Goal: Information Seeking & Learning: Learn about a topic

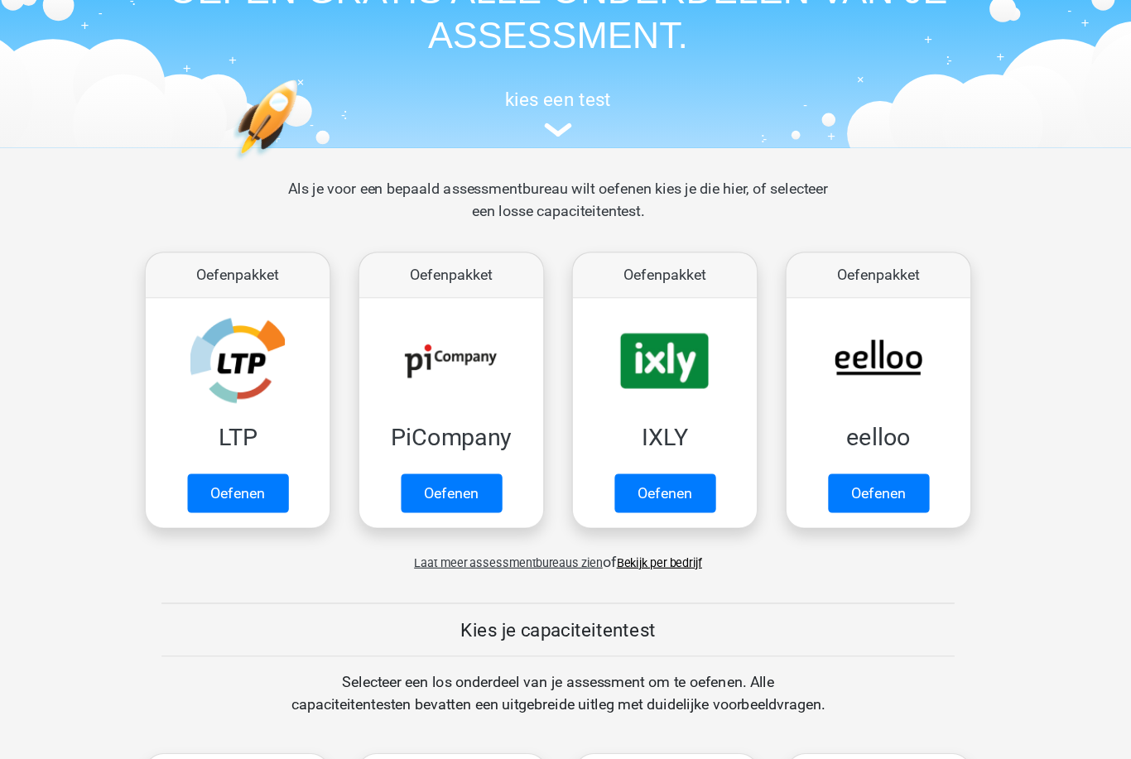
scroll to position [105, 0]
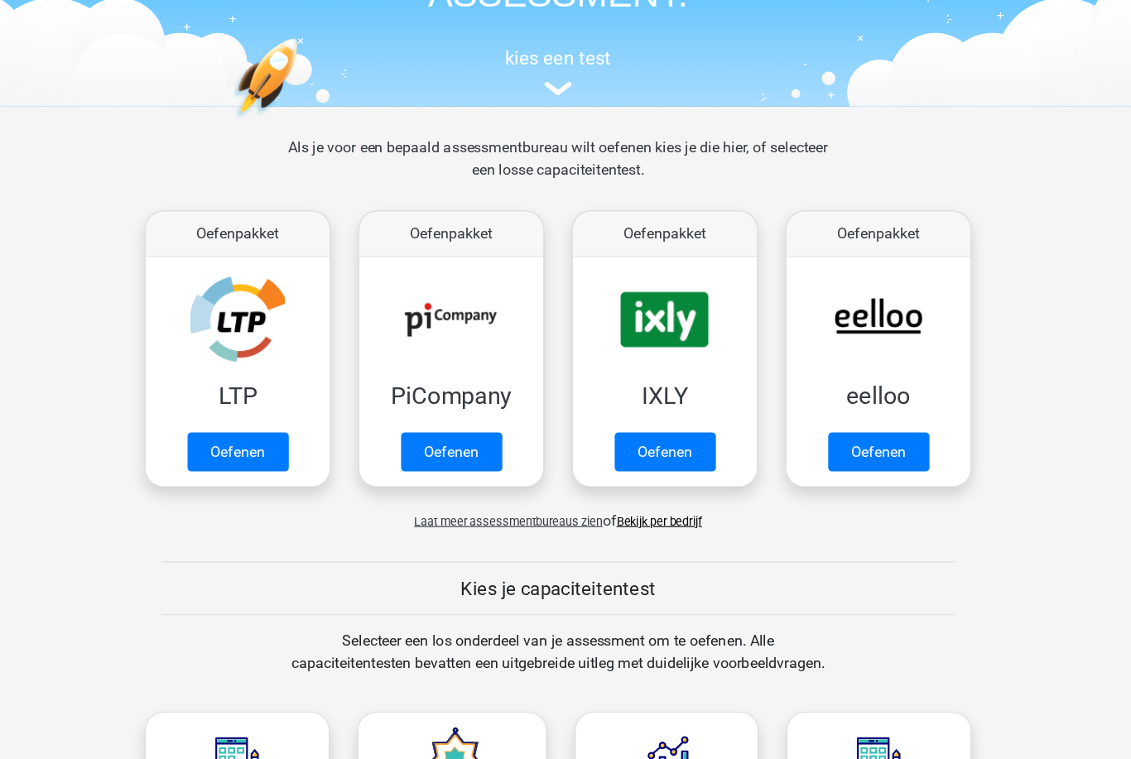
click at [235, 420] on link "Oefenen" at bounding box center [280, 437] width 90 height 35
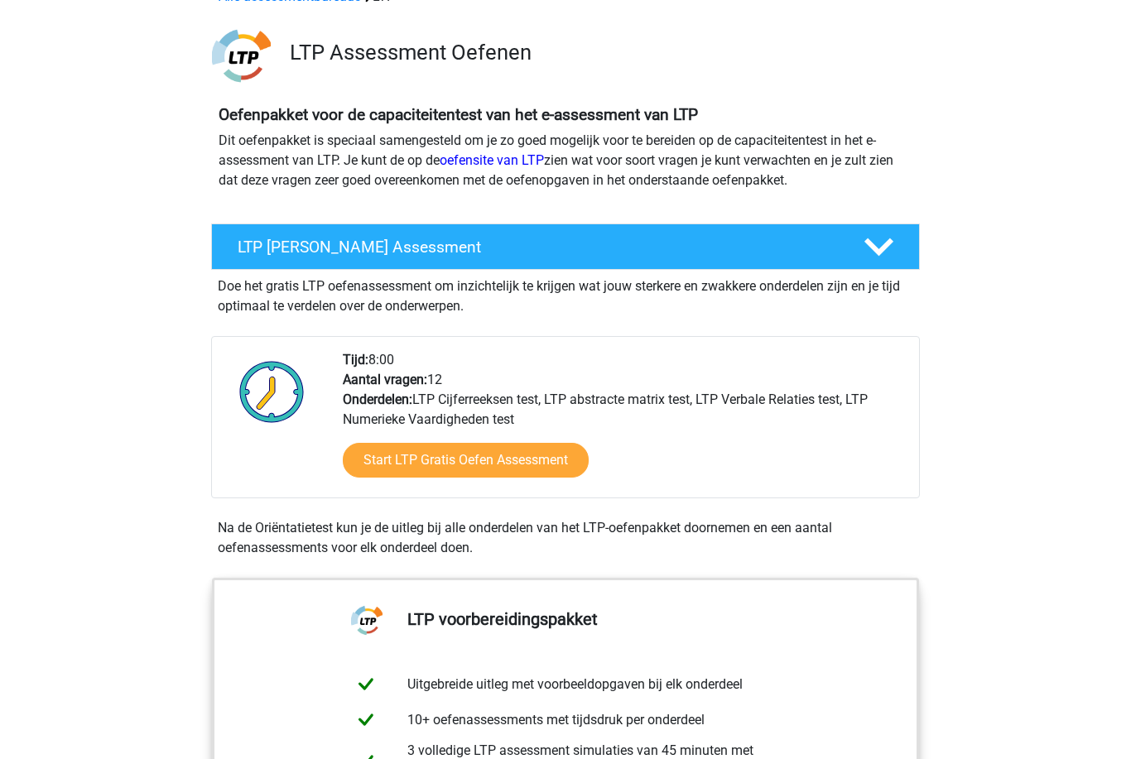
scroll to position [121, 0]
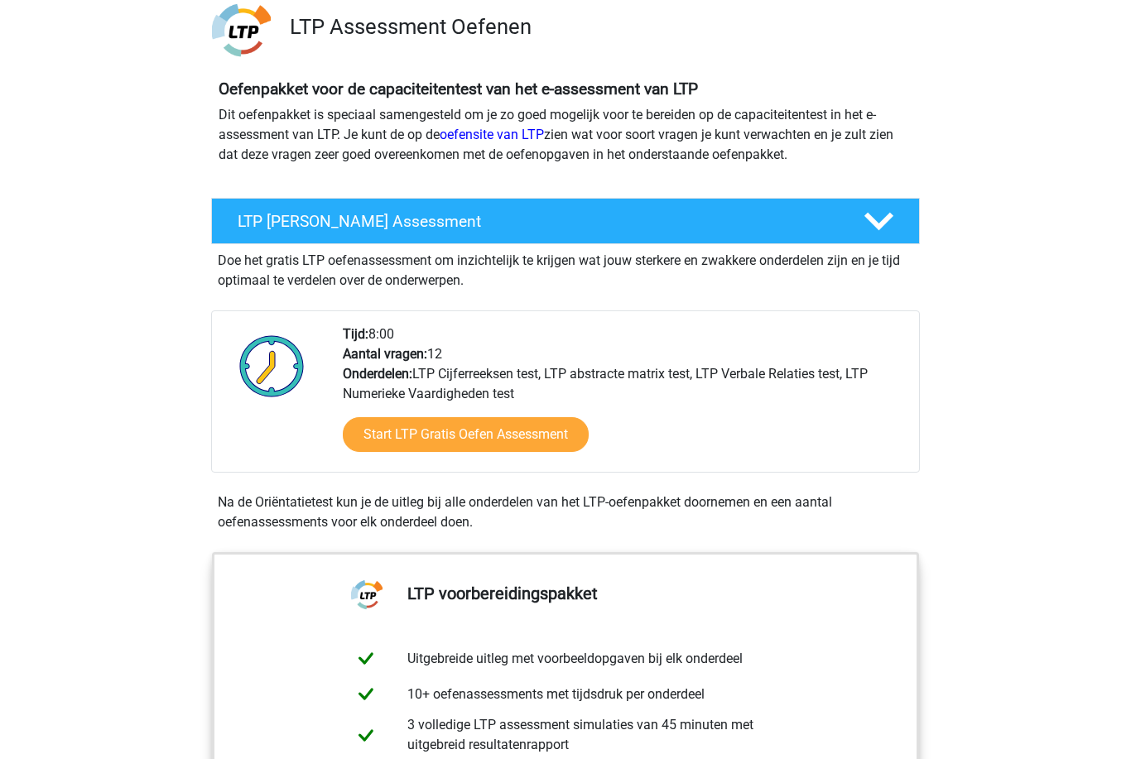
click at [417, 447] on link "Start LTP Gratis Oefen Assessment" at bounding box center [466, 435] width 246 height 35
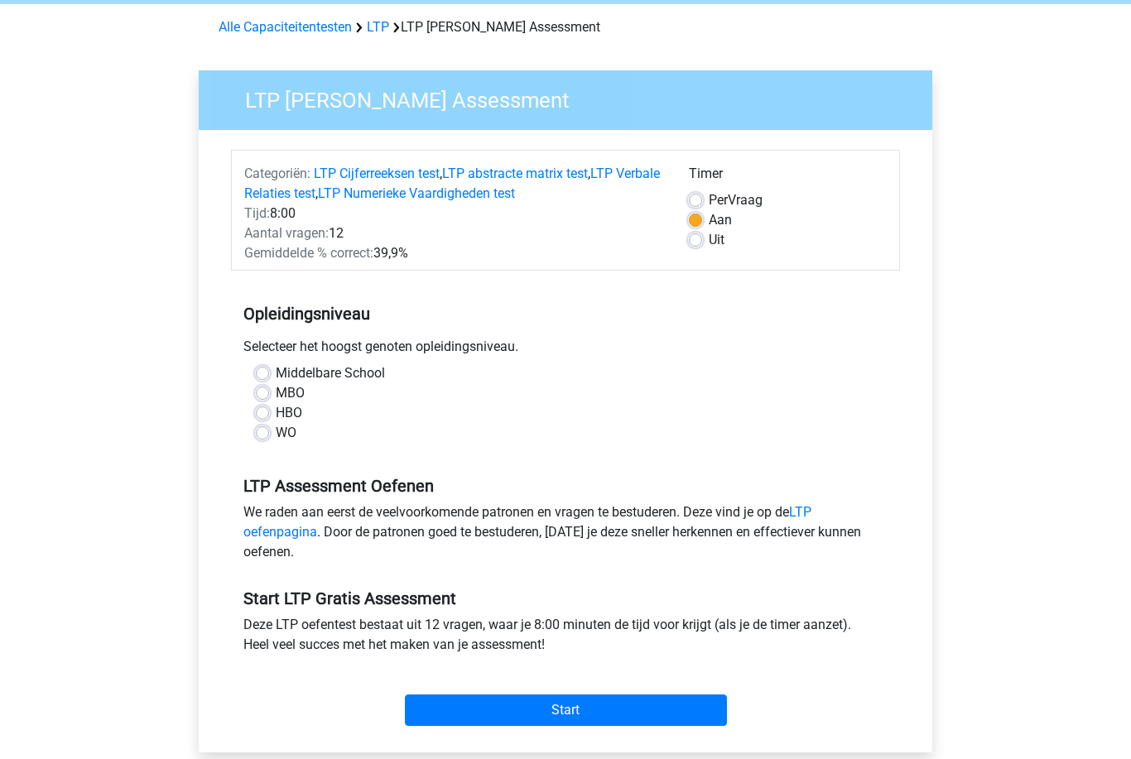
scroll to position [72, 0]
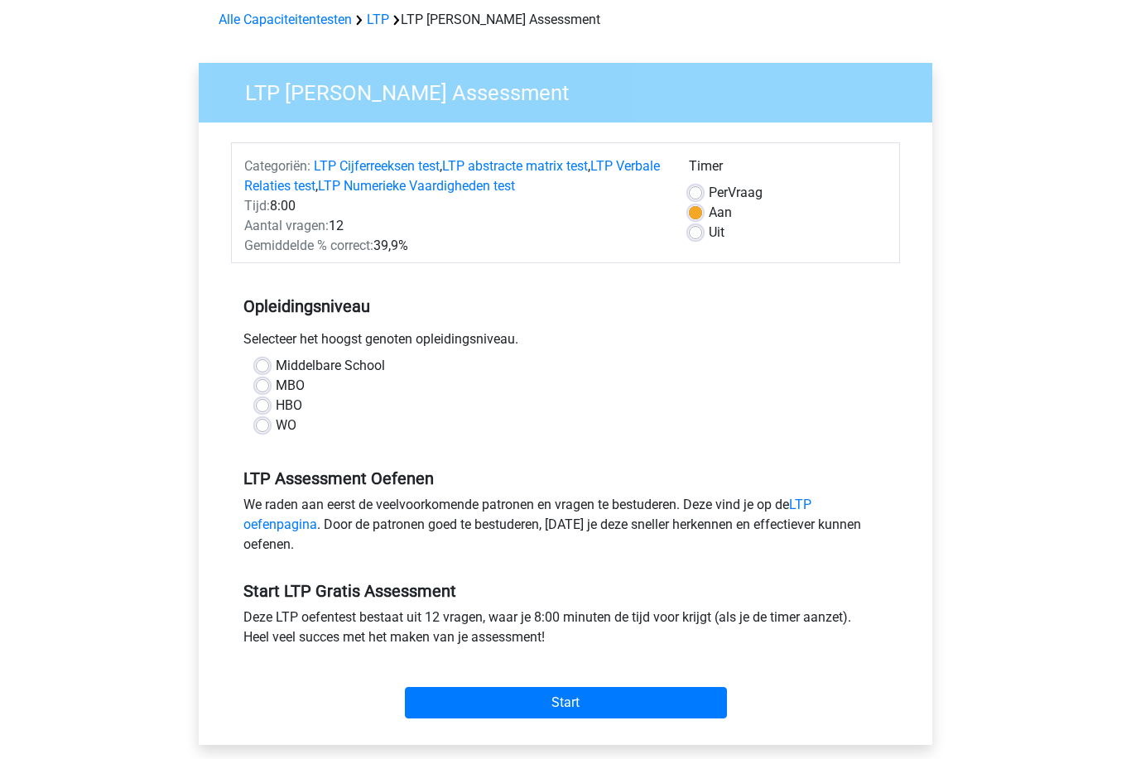
click at [276, 387] on label "MBO" at bounding box center [290, 387] width 29 height 20
click at [262, 387] on input "MBO" at bounding box center [262, 385] width 13 height 17
radio input "true"
click at [276, 408] on label "HBO" at bounding box center [289, 406] width 26 height 20
click at [267, 408] on input "HBO" at bounding box center [262, 404] width 13 height 17
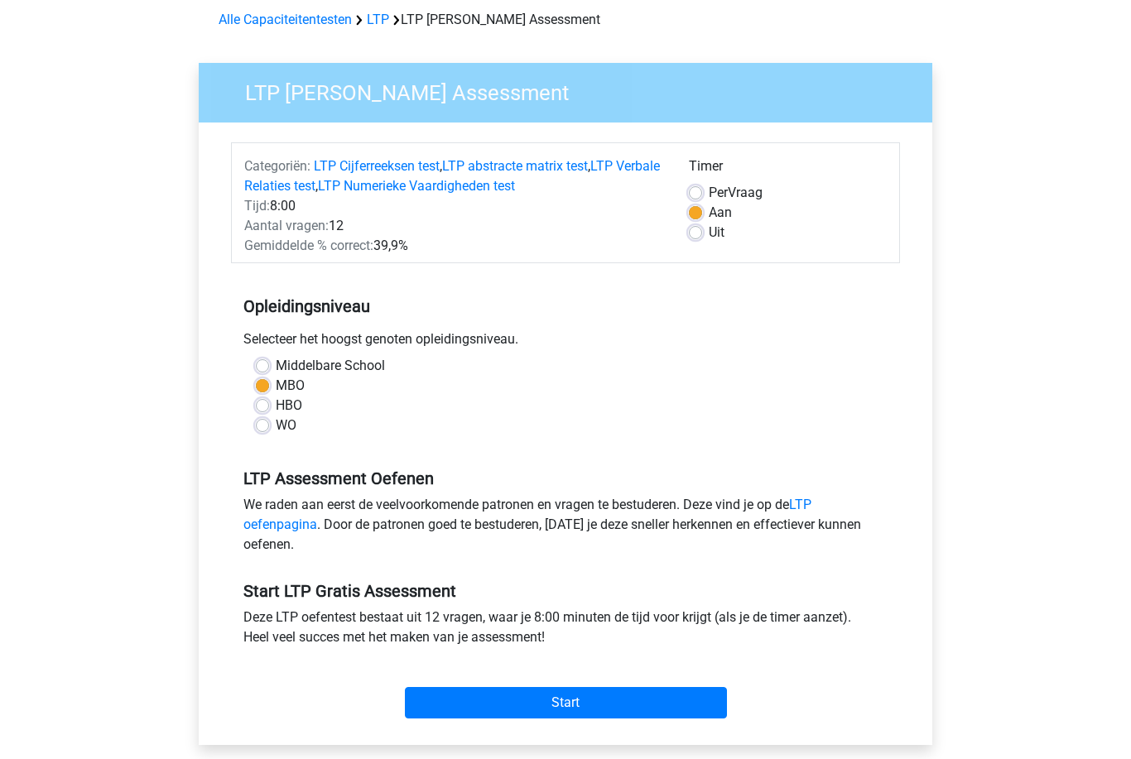
radio input "true"
click at [500, 707] on input "Start" at bounding box center [566, 703] width 322 height 31
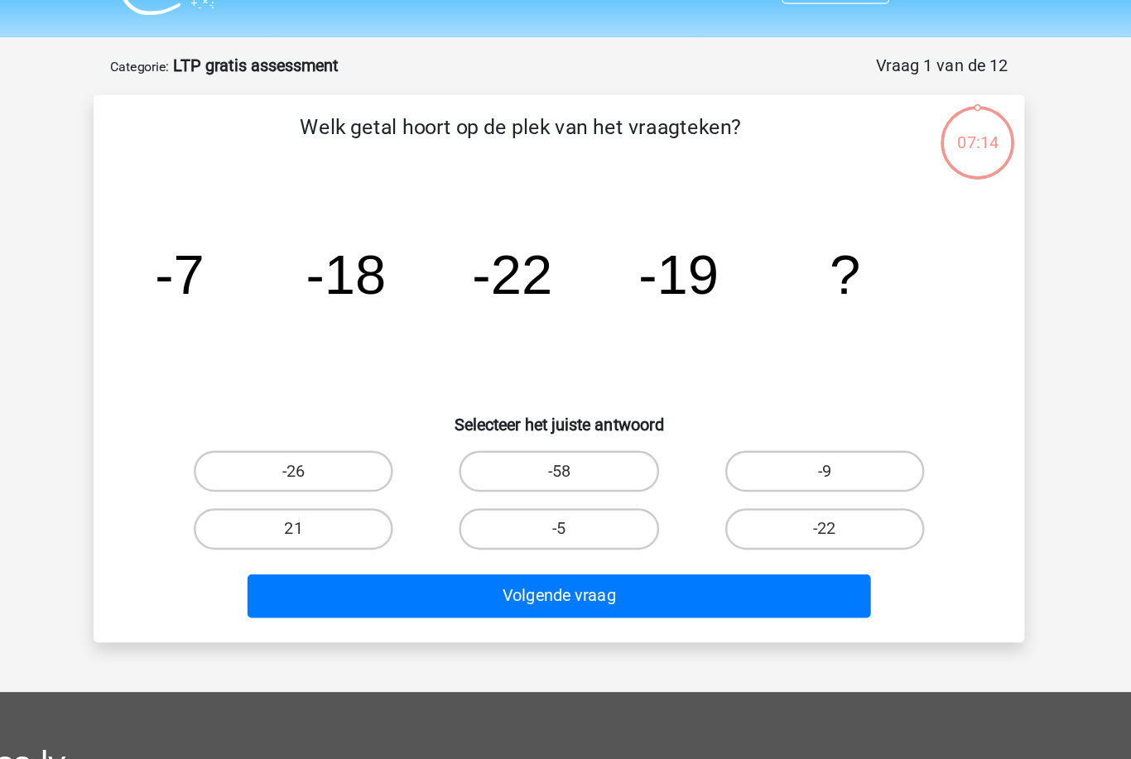
click at [486, 448] on label "-5" at bounding box center [565, 464] width 160 height 33
click at [565, 464] on input "-5" at bounding box center [570, 469] width 11 height 11
radio input "true"
click at [496, 501] on button "Volgende vraag" at bounding box center [565, 518] width 501 height 35
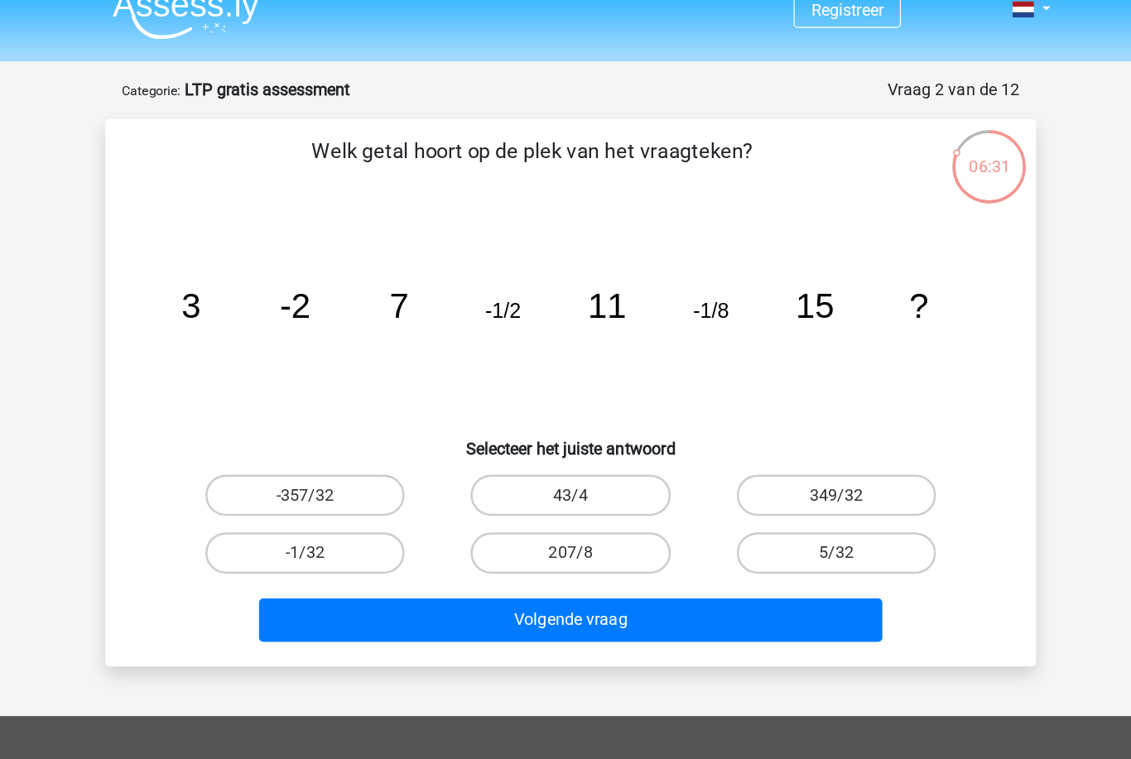
click at [353, 464] on input "-1/32" at bounding box center [358, 469] width 11 height 11
radio input "true"
click at [315, 514] on button "Volgende vraag" at bounding box center [565, 518] width 501 height 35
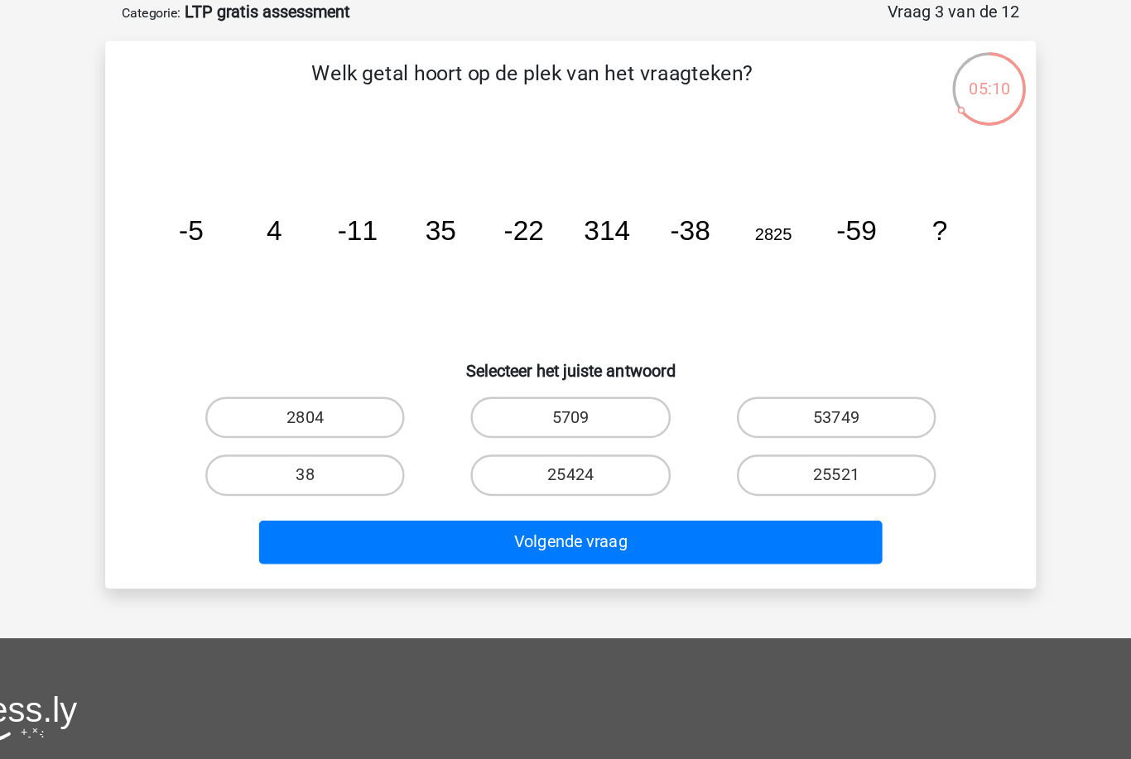
click at [706, 401] on label "53749" at bounding box center [779, 417] width 160 height 33
click at [778, 418] on input "53749" at bounding box center [783, 423] width 11 height 11
radio input "true"
click at [631, 501] on button "Volgende vraag" at bounding box center [565, 518] width 501 height 35
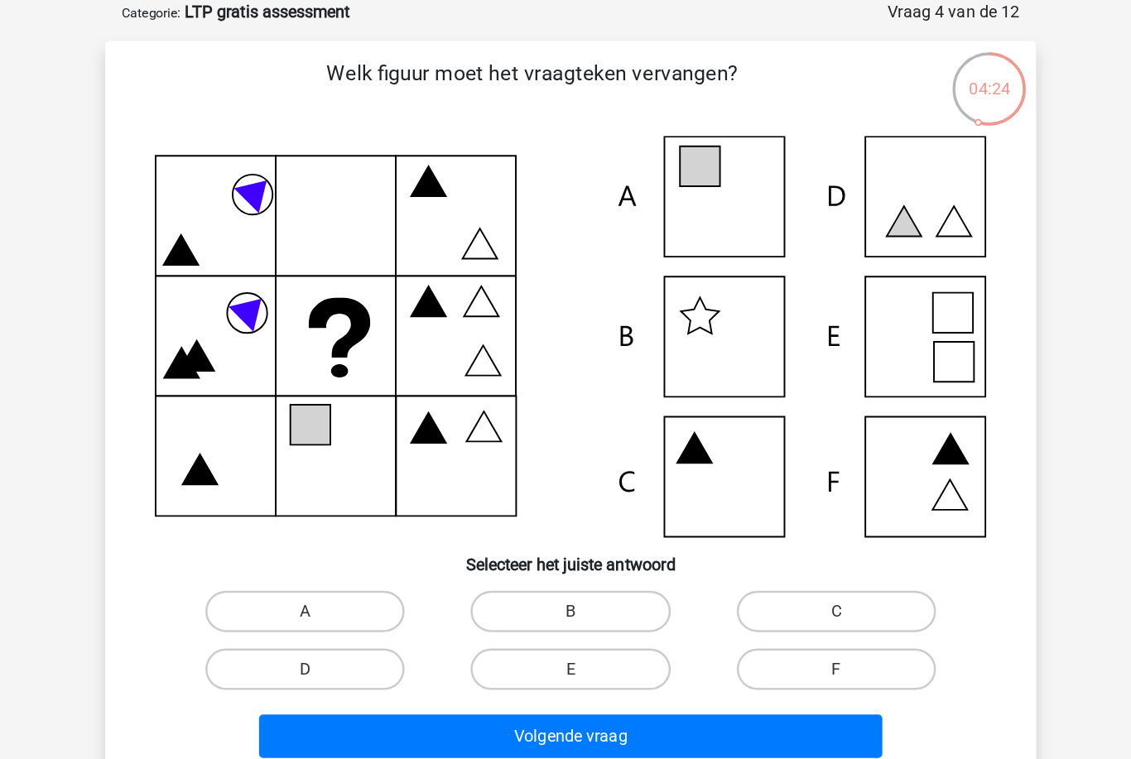
click at [601, 192] on icon at bounding box center [565, 353] width 667 height 322
click at [283, 557] on label "A" at bounding box center [352, 573] width 160 height 33
click at [353, 574] on input "A" at bounding box center [358, 579] width 11 height 11
radio input "true"
click at [476, 656] on button "Volgende vraag" at bounding box center [565, 673] width 501 height 35
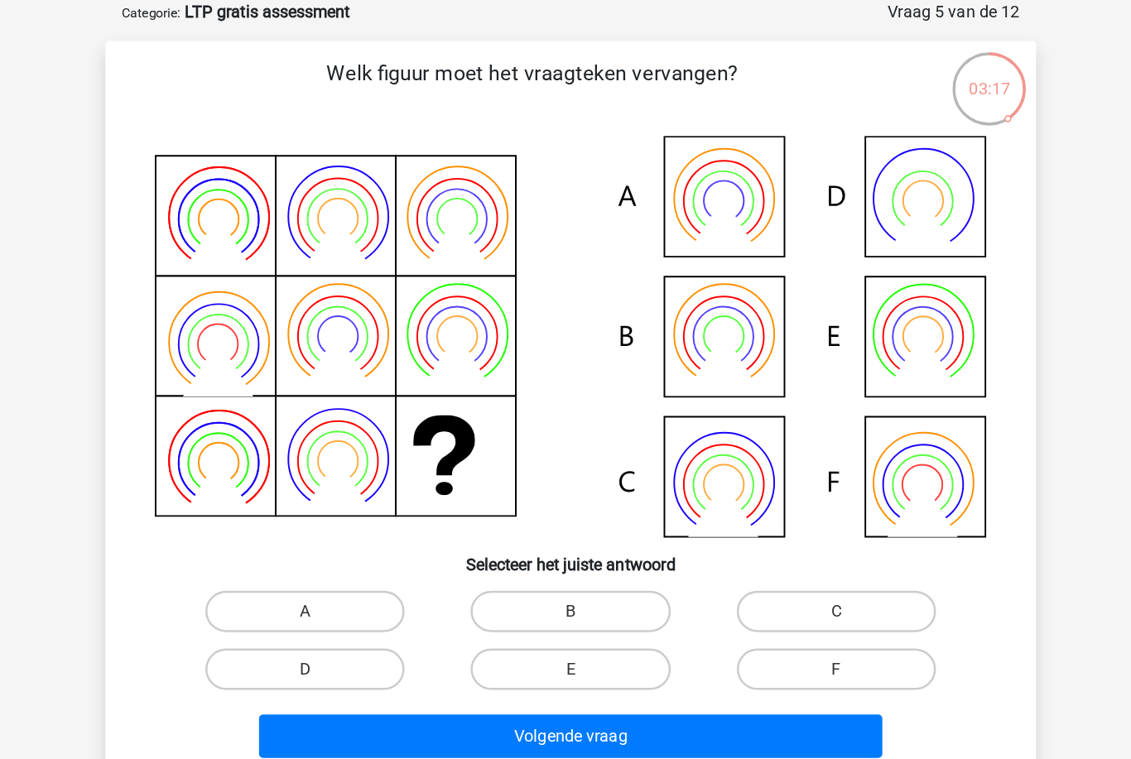
click at [497, 557] on label "B" at bounding box center [565, 573] width 160 height 33
click at [565, 574] on input "B" at bounding box center [570, 579] width 11 height 11
radio input "true"
click at [527, 656] on button "Volgende vraag" at bounding box center [565, 673] width 501 height 35
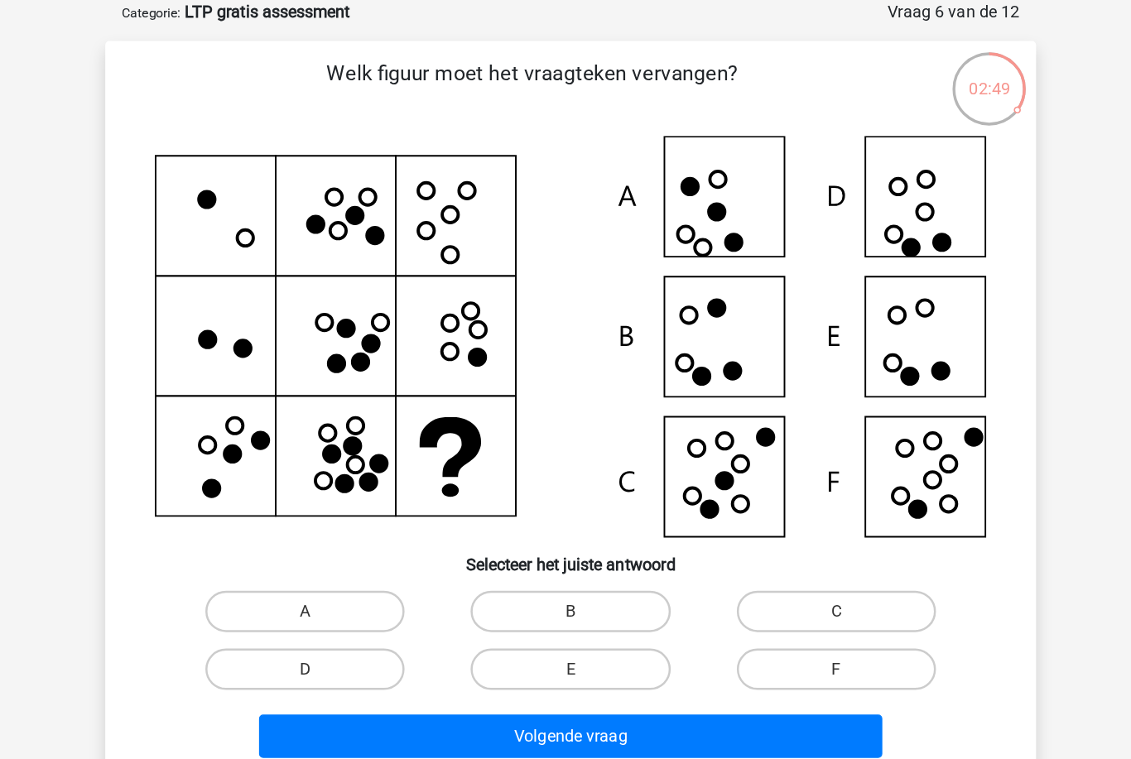
click at [485, 603] on label "E" at bounding box center [565, 619] width 160 height 33
click at [565, 620] on input "E" at bounding box center [570, 625] width 11 height 11
radio input "true"
click at [524, 656] on button "Volgende vraag" at bounding box center [565, 673] width 501 height 35
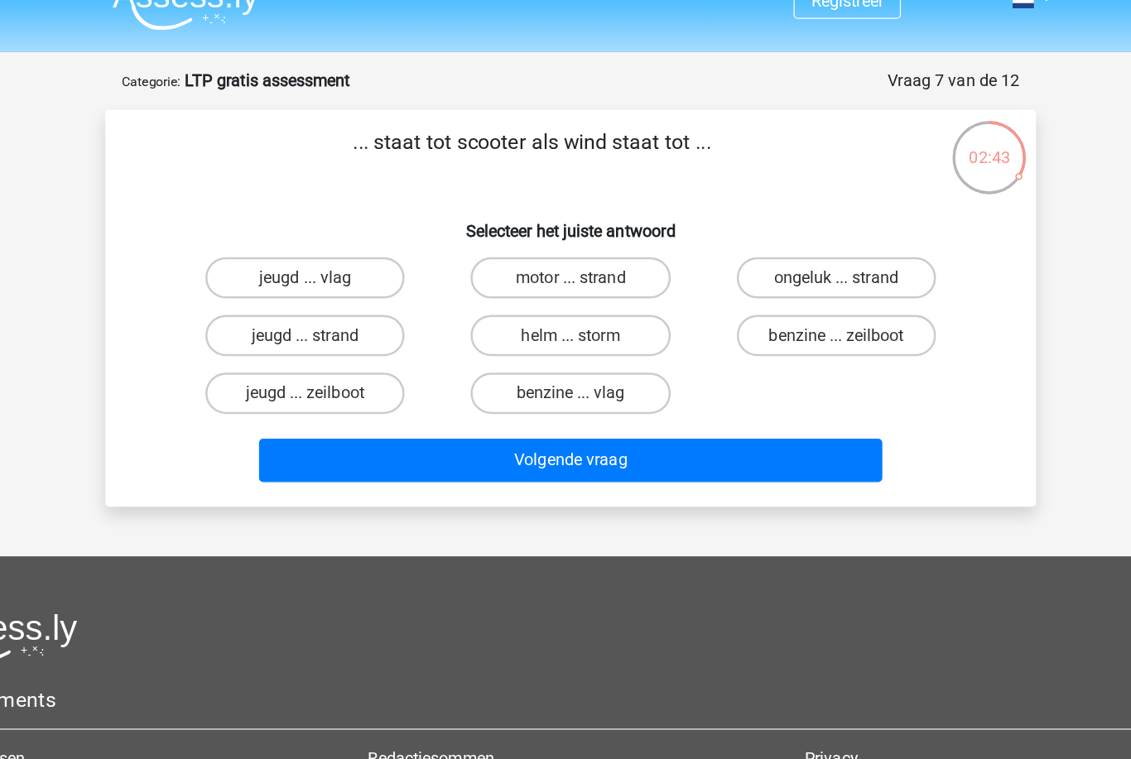
scroll to position [28, 0]
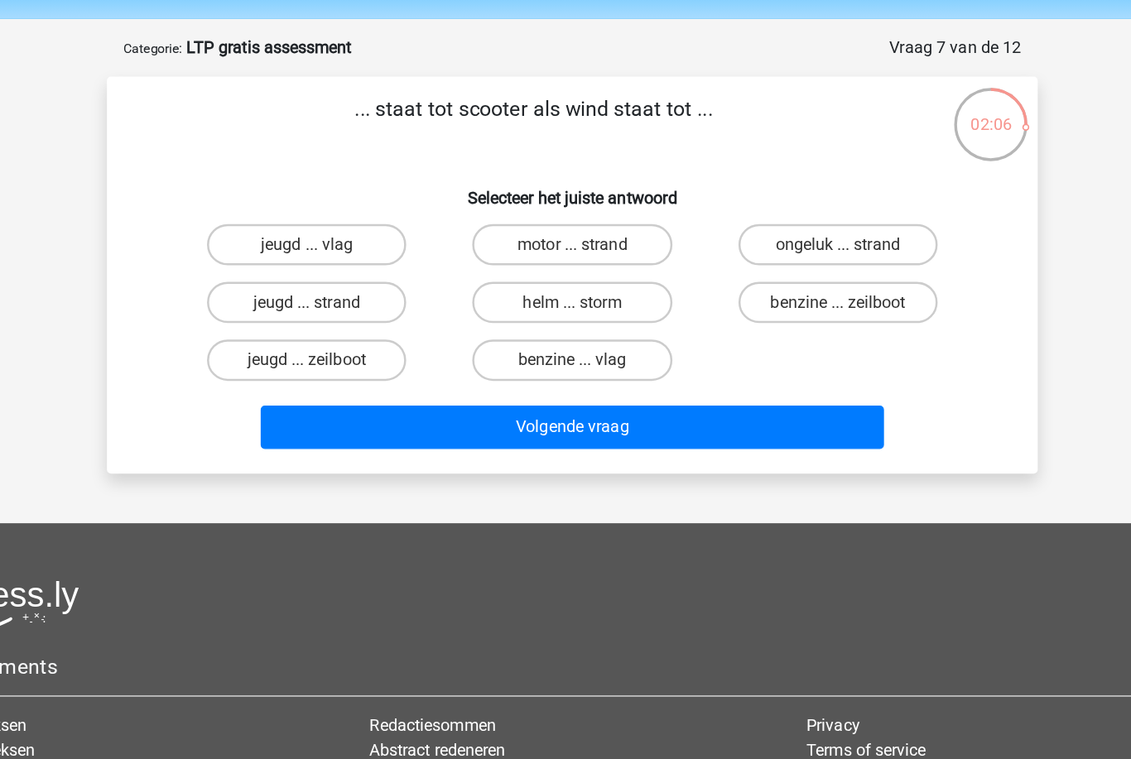
click at [512, 252] on label "helm ... storm" at bounding box center [565, 268] width 160 height 33
click at [565, 269] on input "helm ... storm" at bounding box center [570, 274] width 11 height 11
radio input "true"
click at [636, 352] on button "Volgende vraag" at bounding box center [565, 369] width 501 height 35
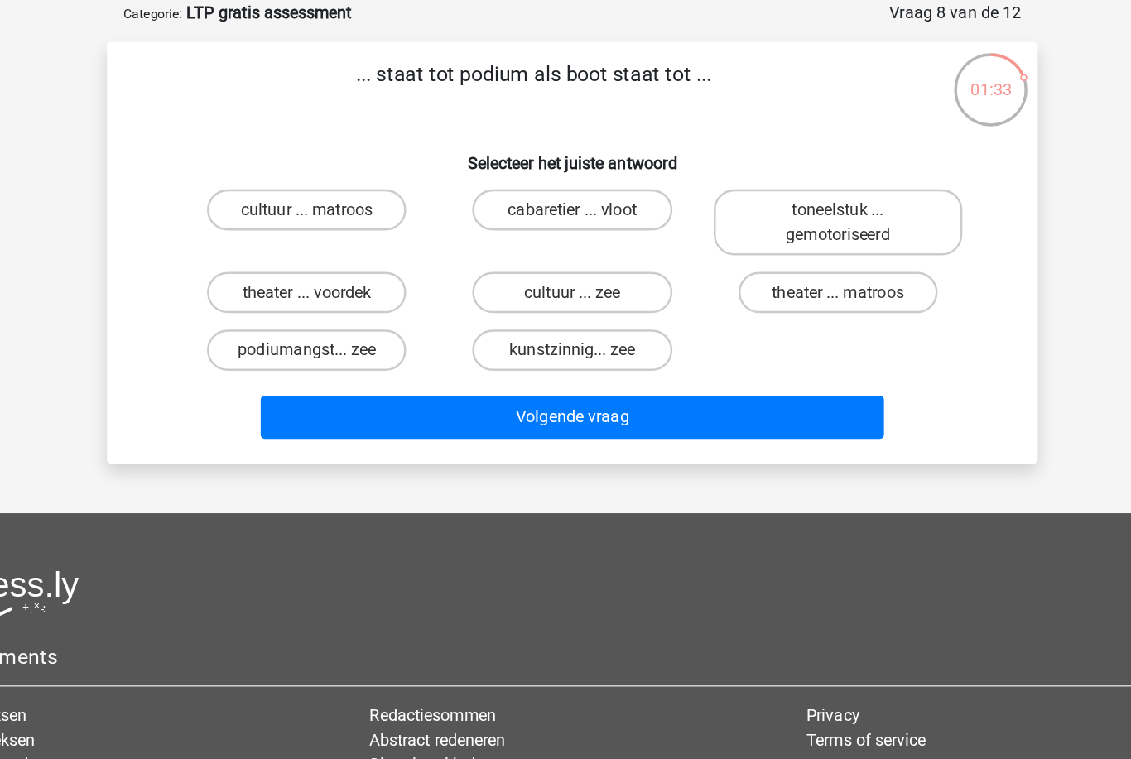
click at [512, 272] on label "cultuur ... zee" at bounding box center [565, 288] width 160 height 33
click at [565, 289] on input "cultuur ... zee" at bounding box center [570, 294] width 11 height 11
radio input "true"
click at [655, 372] on button "Volgende vraag" at bounding box center [565, 389] width 501 height 35
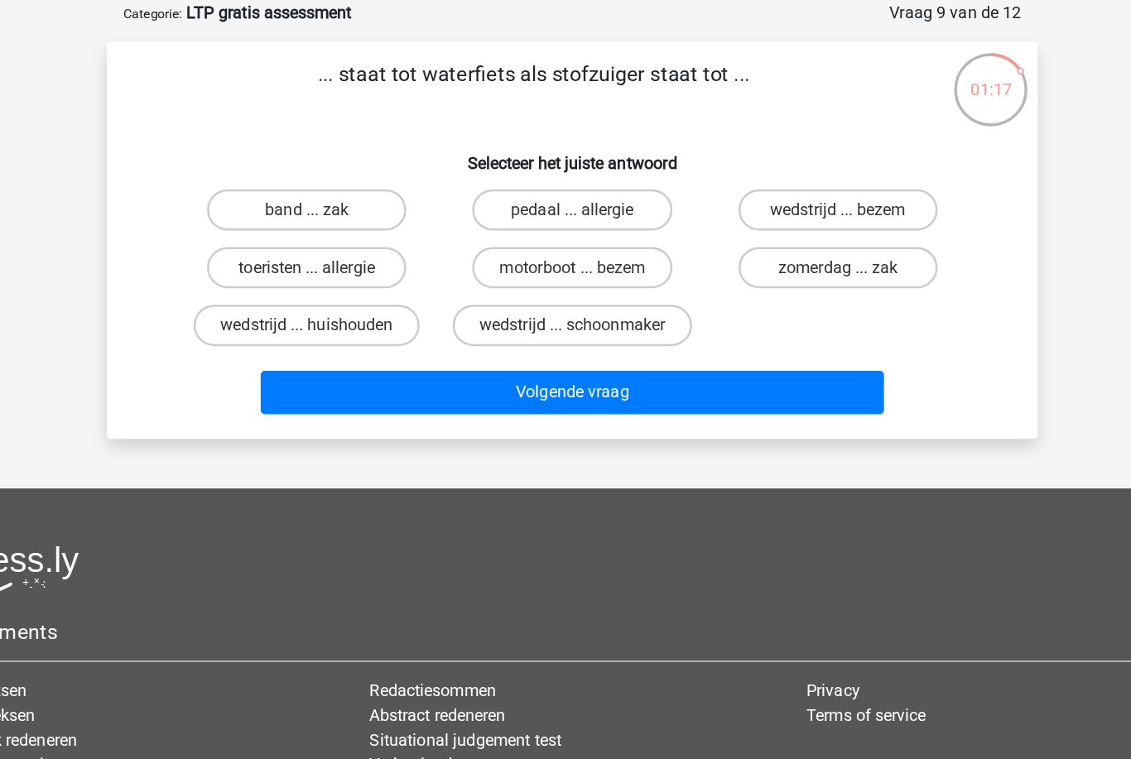
click at [498, 252] on label "motorboot ... bezem" at bounding box center [565, 268] width 160 height 33
click at [565, 269] on input "motorboot ... bezem" at bounding box center [570, 274] width 11 height 11
radio input "true"
click at [541, 352] on button "Volgende vraag" at bounding box center [565, 369] width 501 height 35
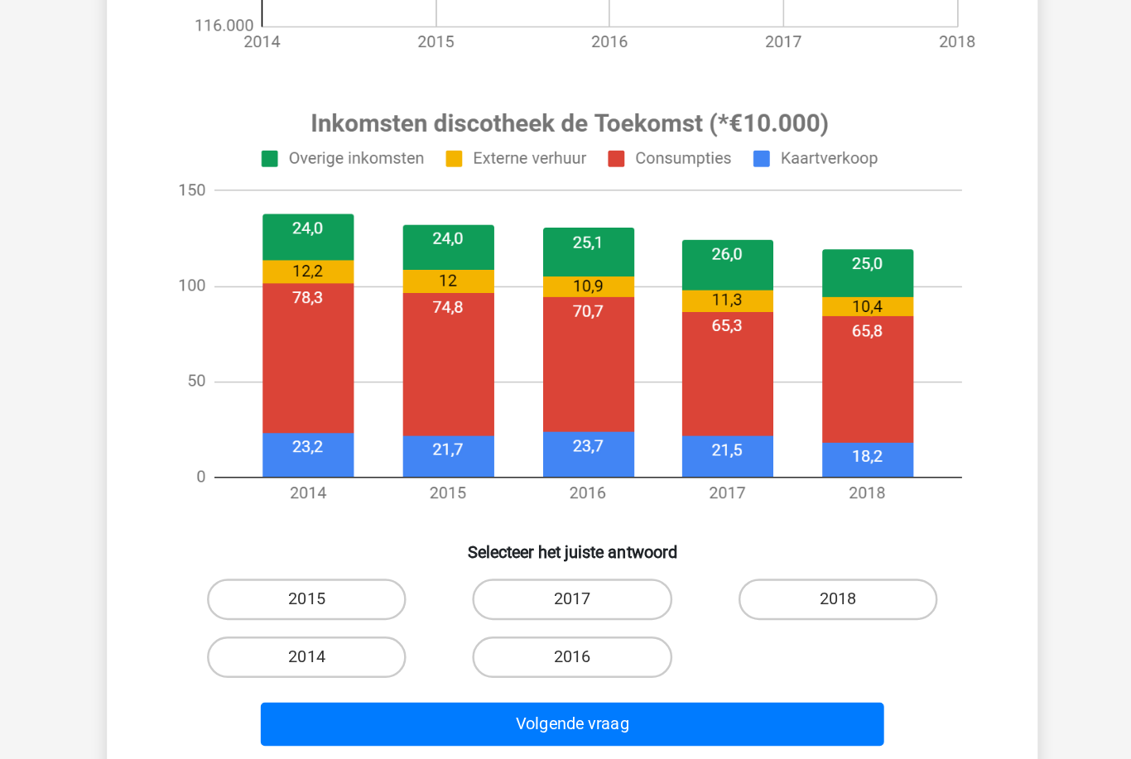
scroll to position [455, 0]
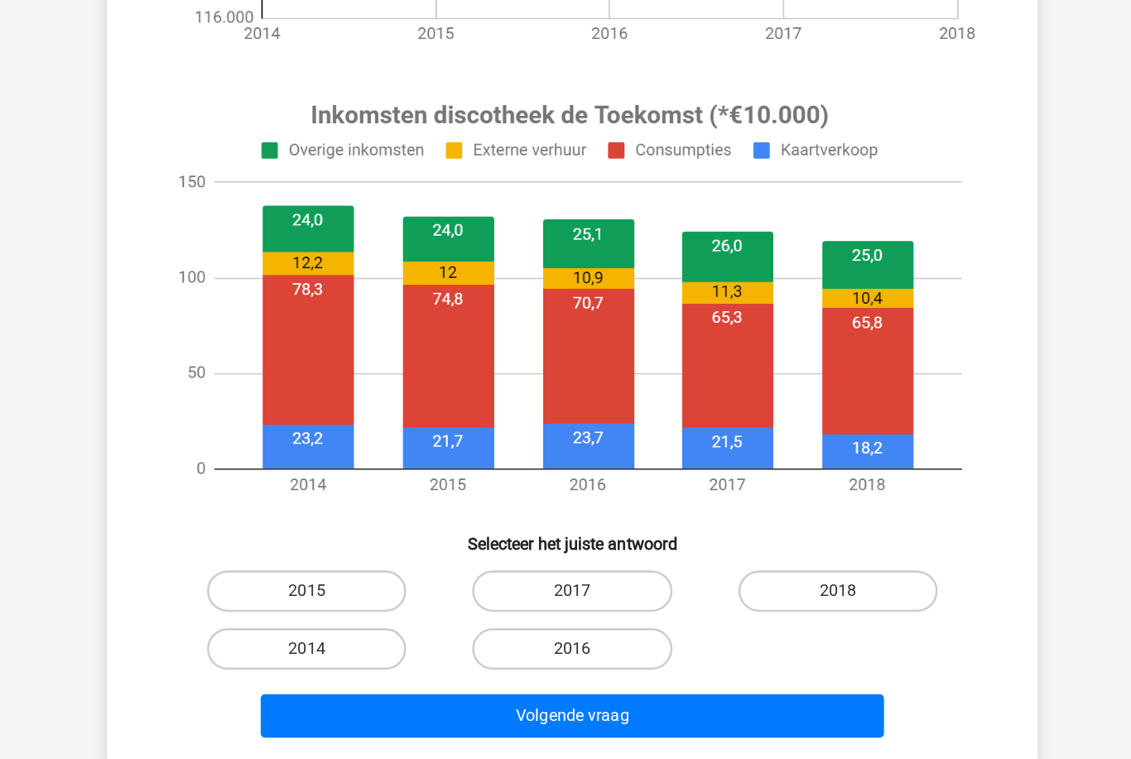
click at [305, 600] on label "2014" at bounding box center [352, 616] width 160 height 33
click at [353, 617] on input "2014" at bounding box center [358, 622] width 11 height 11
radio input "true"
click at [574, 653] on button "Volgende vraag" at bounding box center [565, 670] width 501 height 35
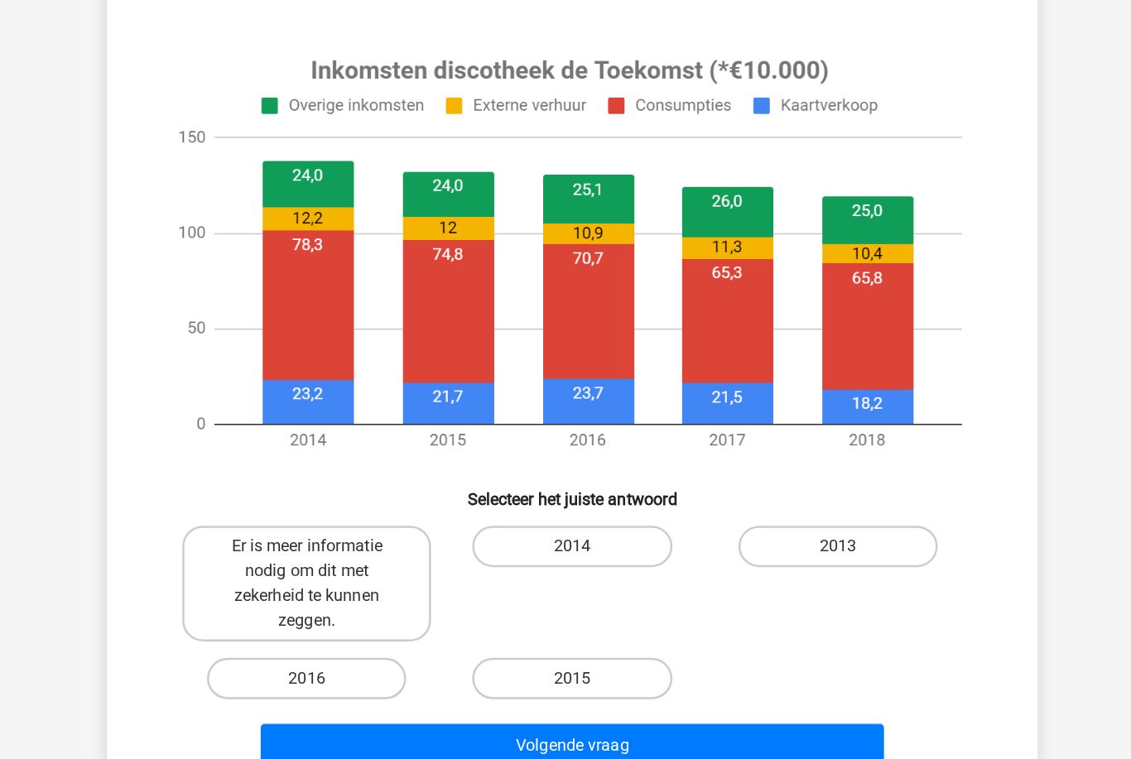
scroll to position [483, 0]
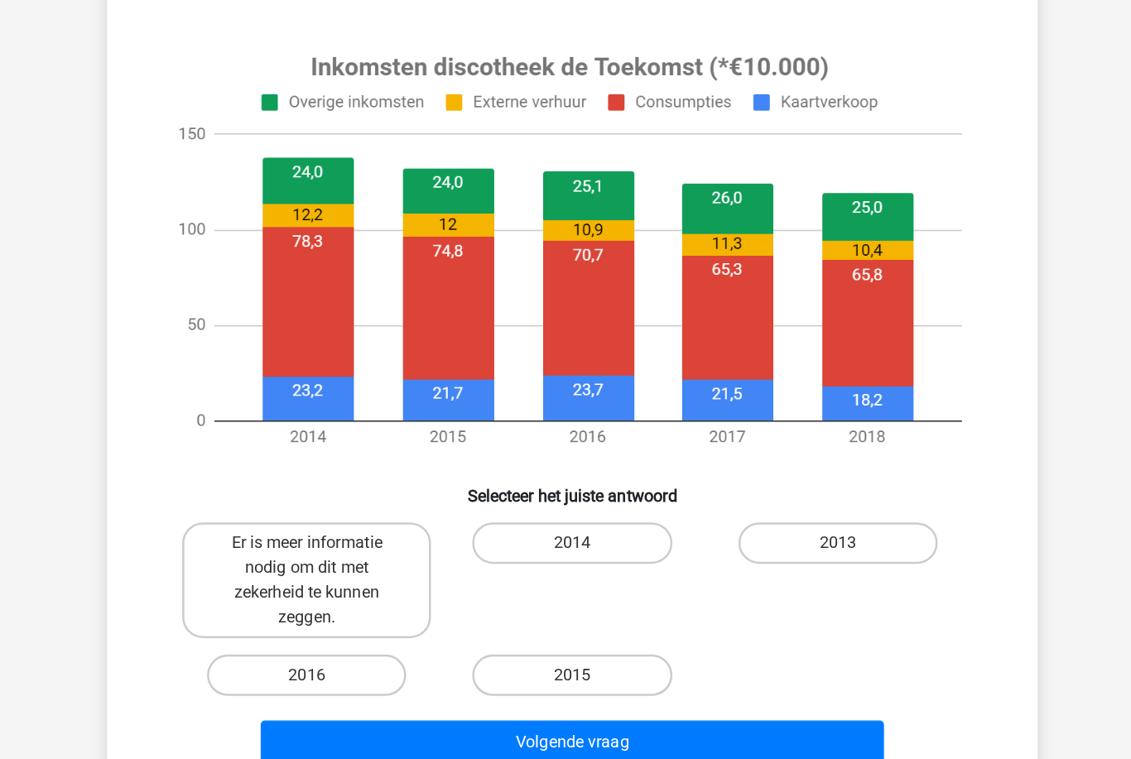
click at [265, 263] on image at bounding box center [563, 309] width 663 height 346
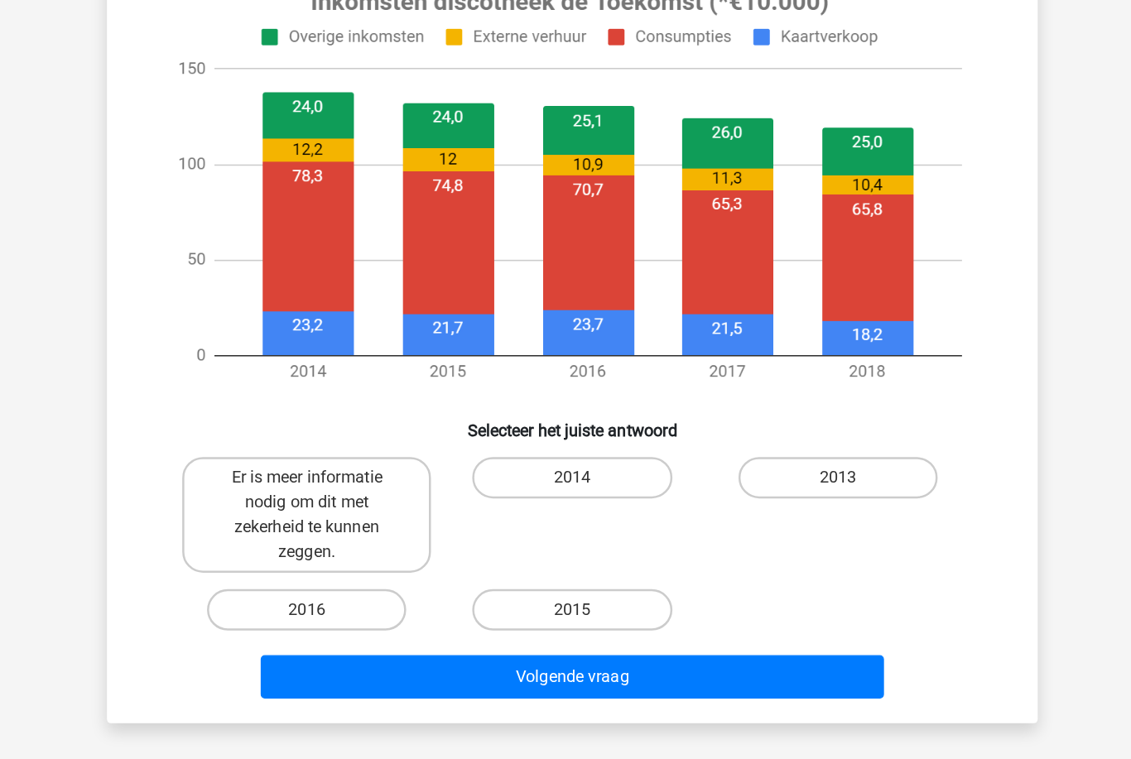
scroll to position [535, 0]
click at [487, 473] on label "2014" at bounding box center [565, 489] width 160 height 33
click at [565, 490] on input "2014" at bounding box center [570, 495] width 11 height 11
radio input "true"
click at [441, 632] on button "Volgende vraag" at bounding box center [565, 649] width 501 height 35
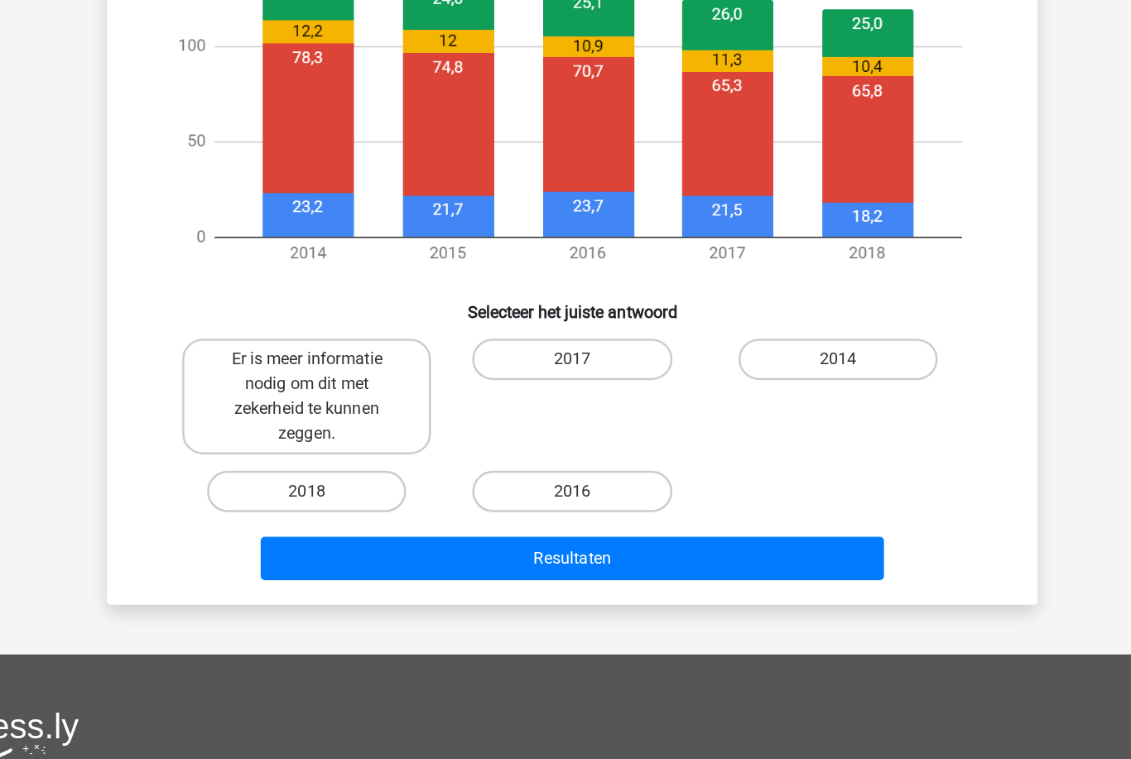
scroll to position [647, 0]
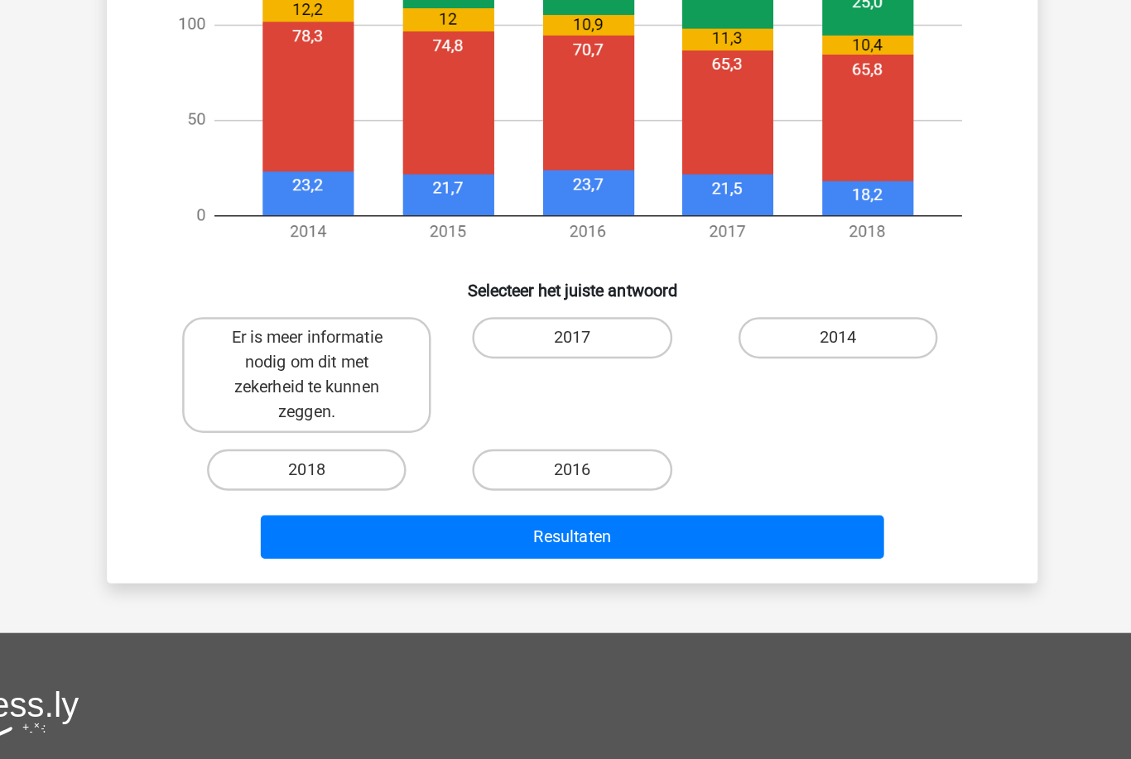
click at [612, 521] on button "Resultaten" at bounding box center [565, 538] width 501 height 35
click at [555, 521] on button "Resultaten" at bounding box center [565, 538] width 501 height 35
click at [286, 362] on label "Er is meer informatie nodig om dit met zekerheid te kunnen zeggen." at bounding box center [351, 408] width 199 height 93
click at [353, 378] on input "Er is meer informatie nodig om dit met zekerheid te kunnen zeggen." at bounding box center [358, 383] width 11 height 11
radio input "true"
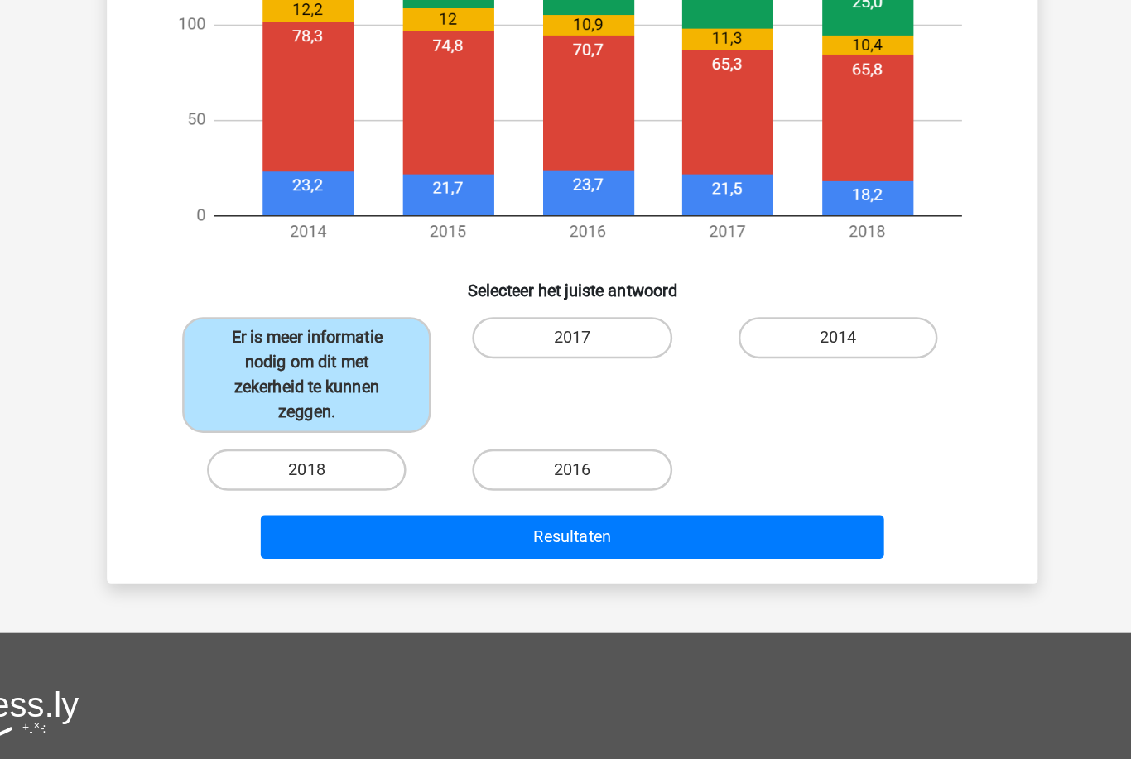
click at [485, 362] on label "2017" at bounding box center [565, 378] width 160 height 33
click at [565, 378] on input "2017" at bounding box center [570, 383] width 11 height 11
radio input "true"
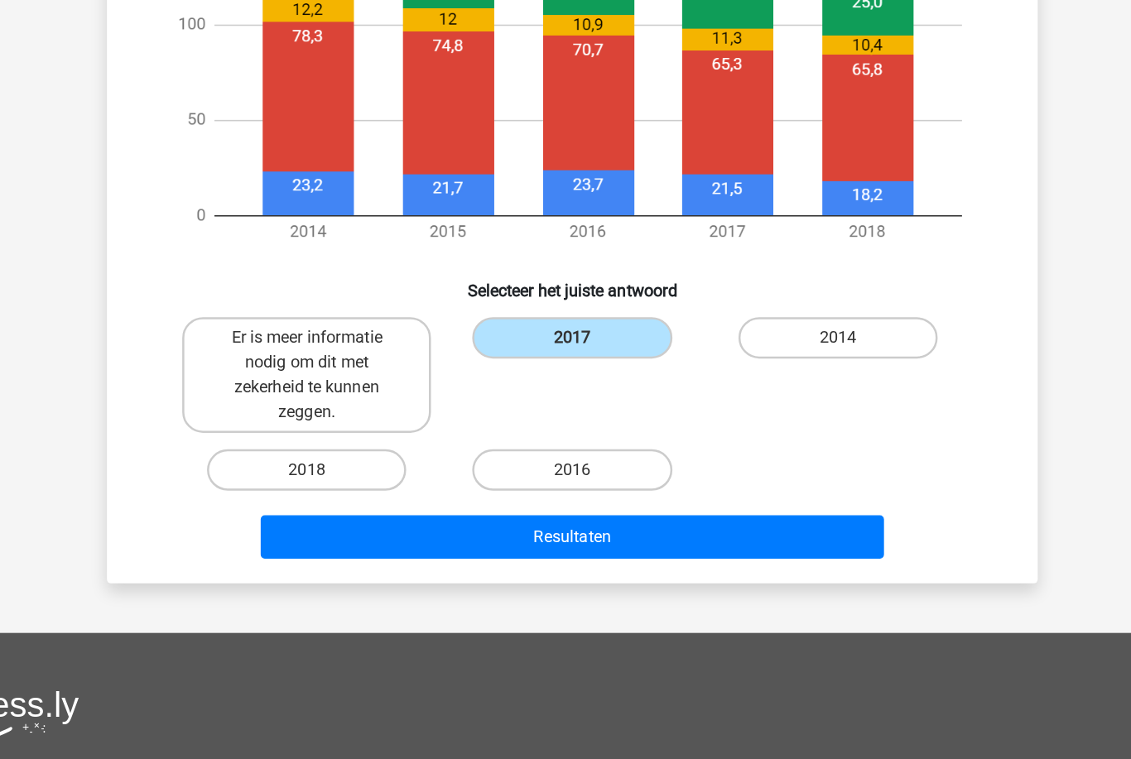
click at [301, 362] on label "Er is meer informatie nodig om dit met zekerheid te kunnen zeggen." at bounding box center [351, 408] width 199 height 93
click at [353, 378] on input "Er is meer informatie nodig om dit met zekerheid te kunnen zeggen." at bounding box center [358, 383] width 11 height 11
radio input "true"
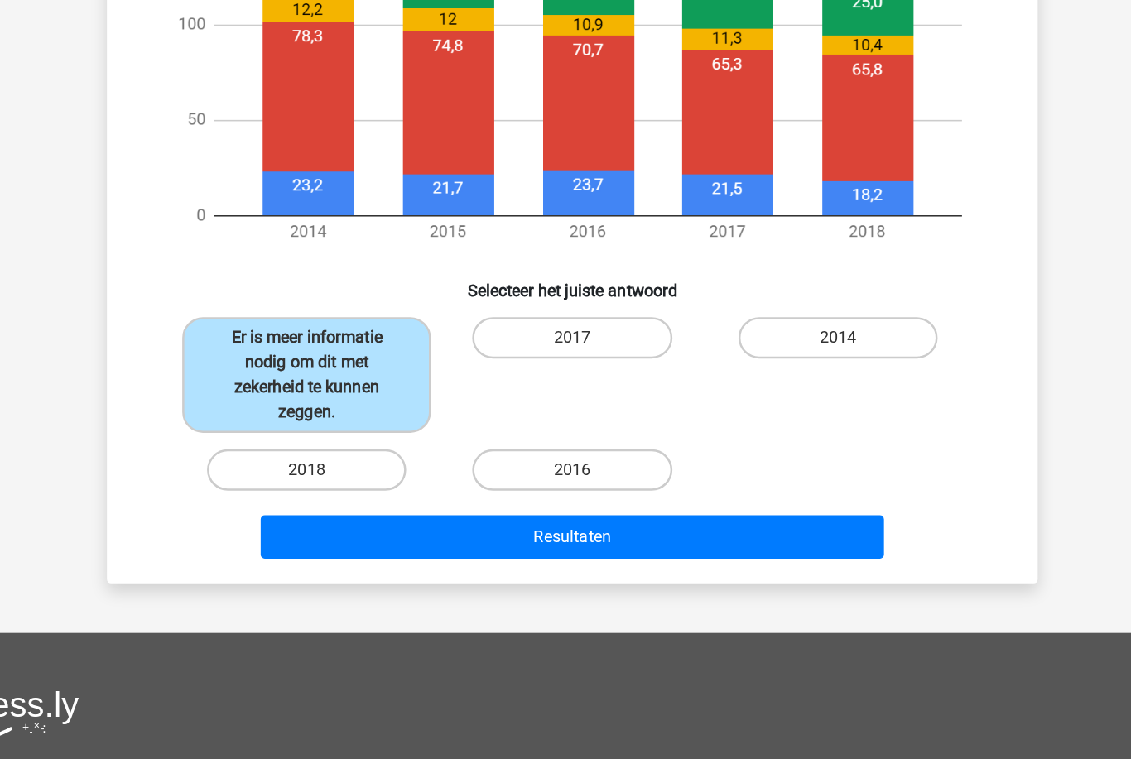
click at [390, 521] on button "Resultaten" at bounding box center [565, 538] width 501 height 35
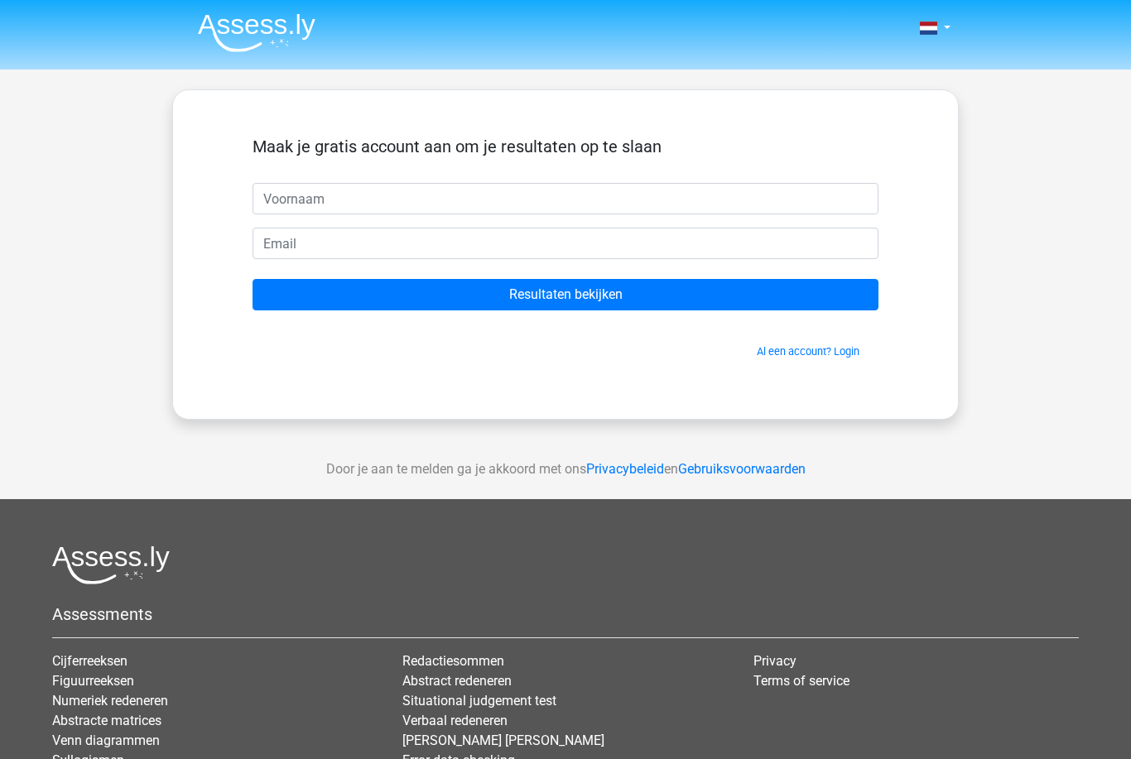
click at [419, 189] on input "text" at bounding box center [565, 198] width 626 height 31
type input "Mycha"
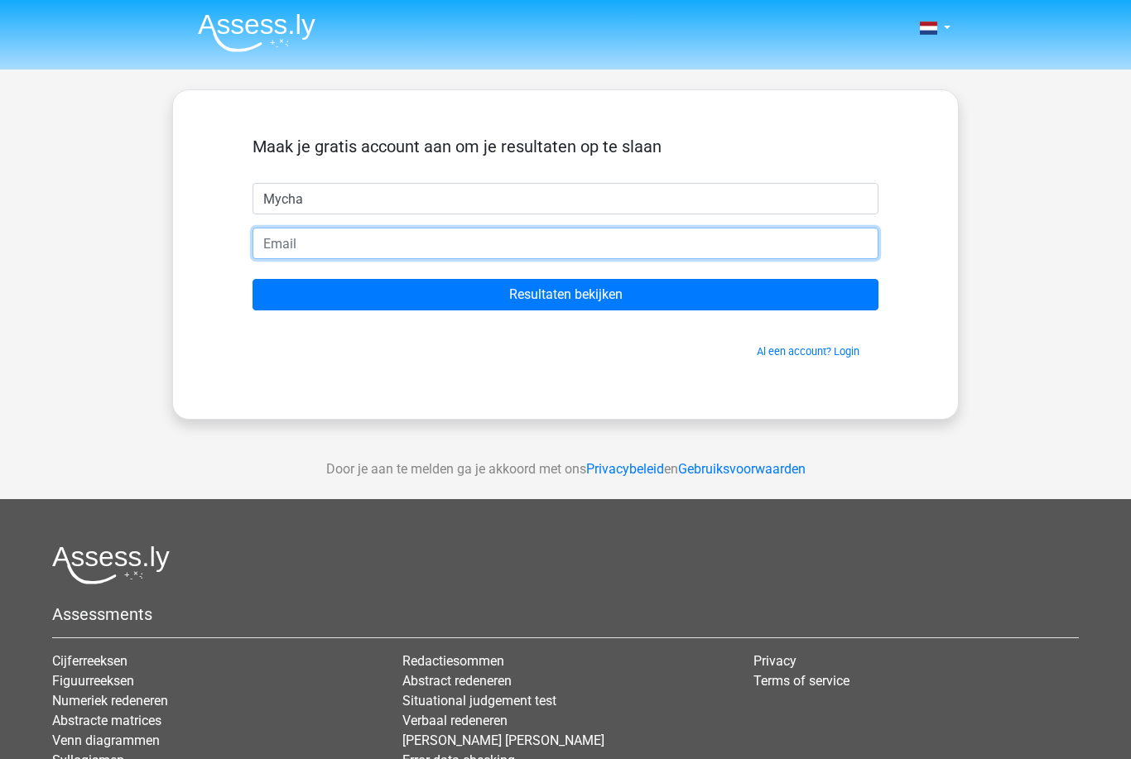
click at [377, 238] on input "email" at bounding box center [565, 243] width 626 height 31
type input "[EMAIL_ADDRESS]"
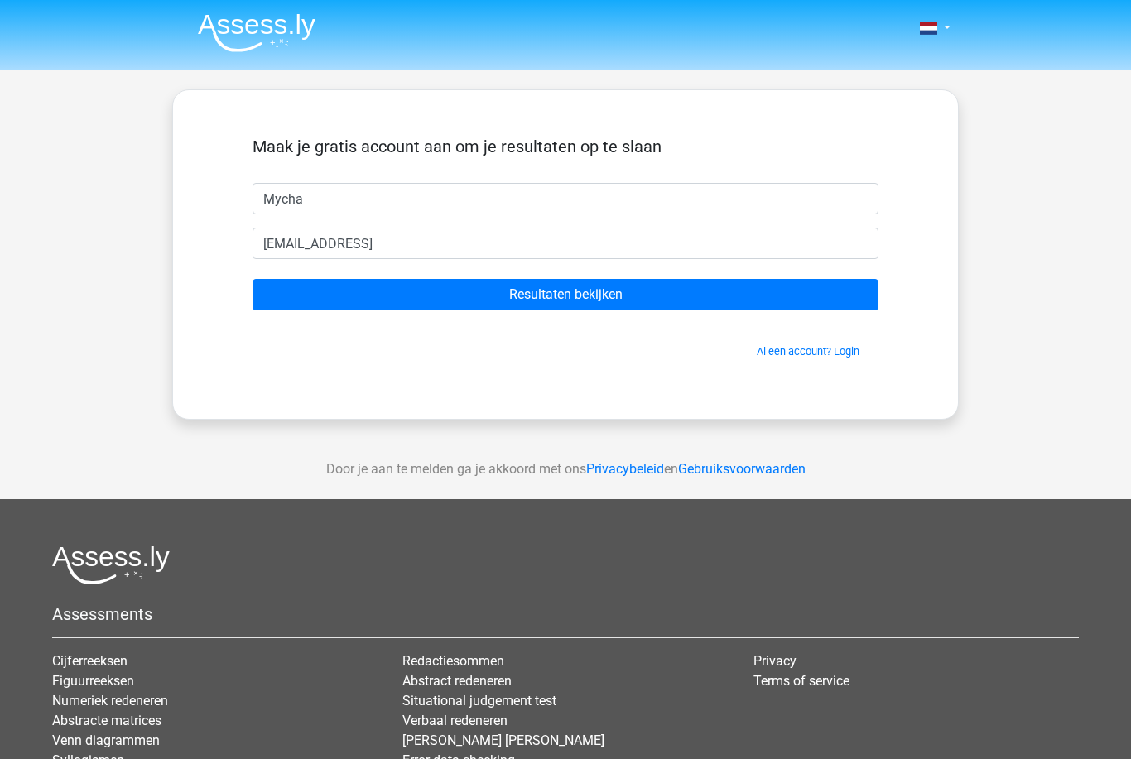
click at [696, 279] on input "Resultaten bekijken" at bounding box center [565, 294] width 626 height 31
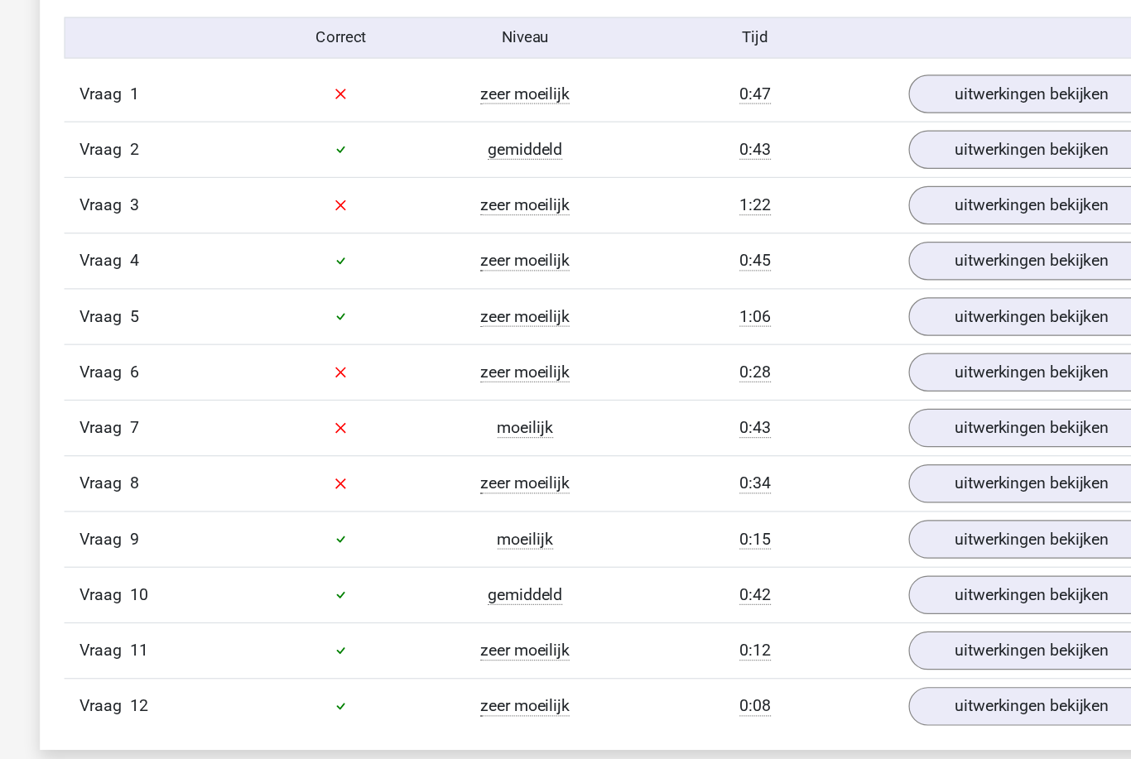
scroll to position [1831, 0]
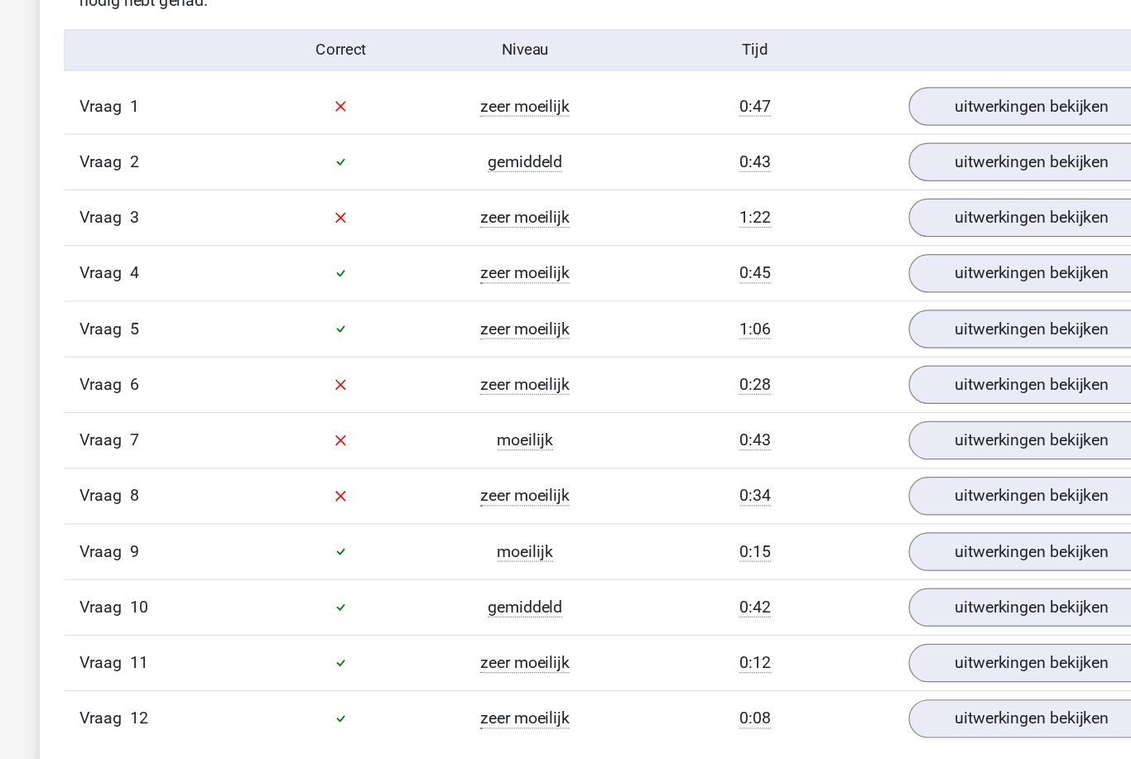
click at [877, 316] on link "uitwerkingen bekijken" at bounding box center [904, 314] width 201 height 31
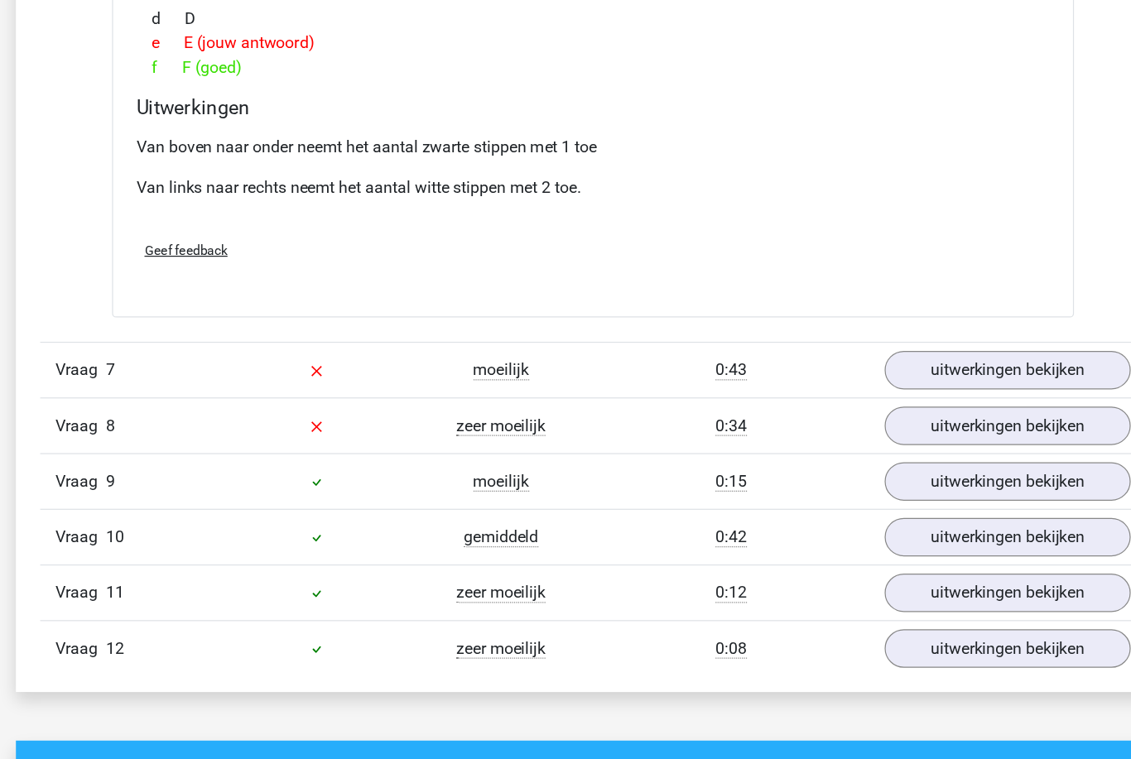
scroll to position [2557, 0]
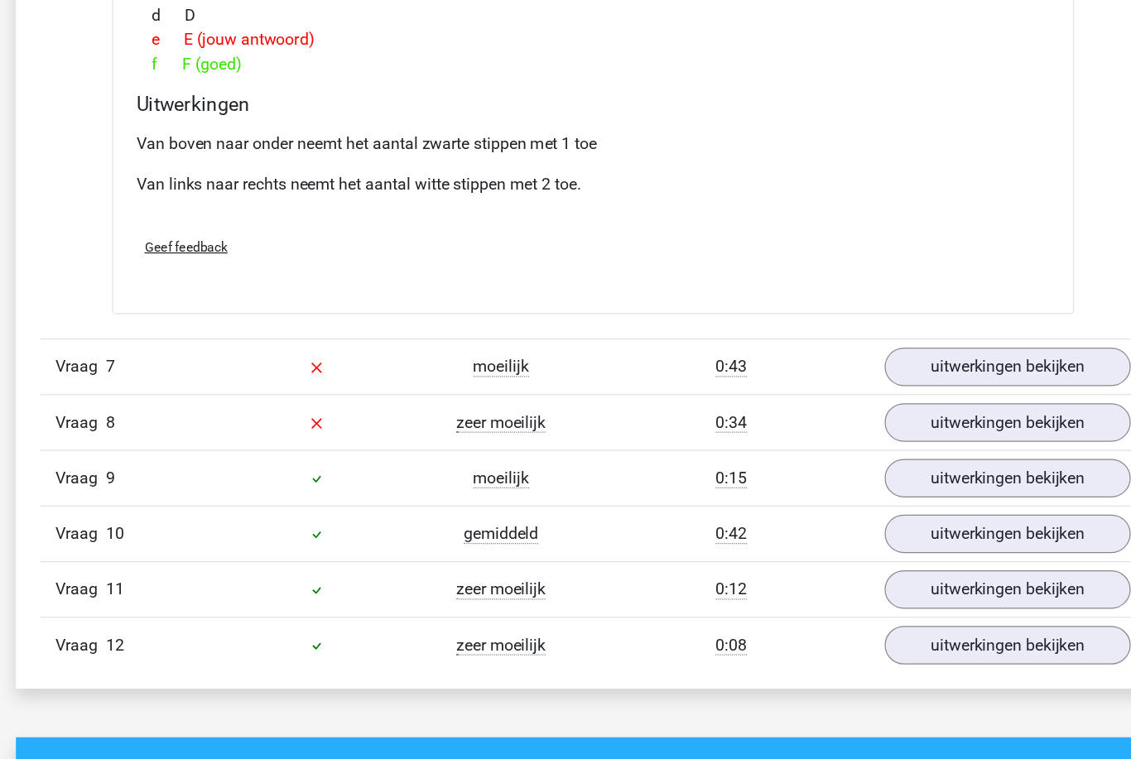
click at [844, 425] on link "uitwerkingen bekijken" at bounding box center [904, 440] width 201 height 31
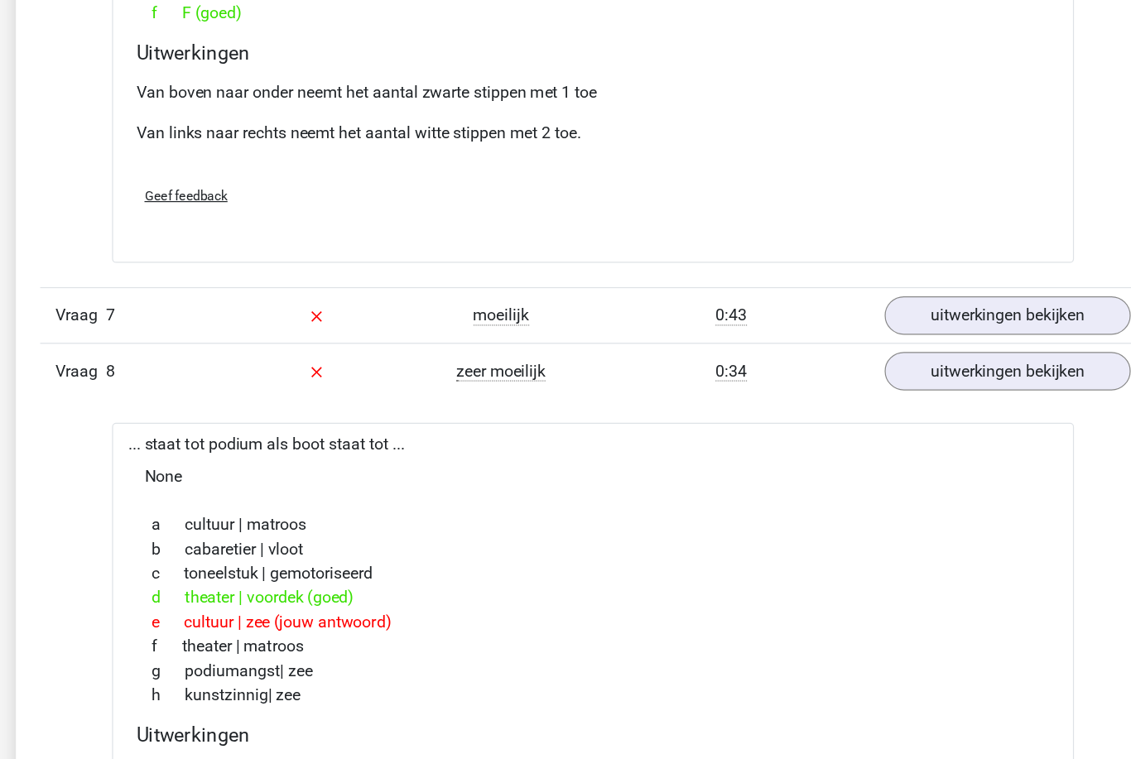
scroll to position [2693, 0]
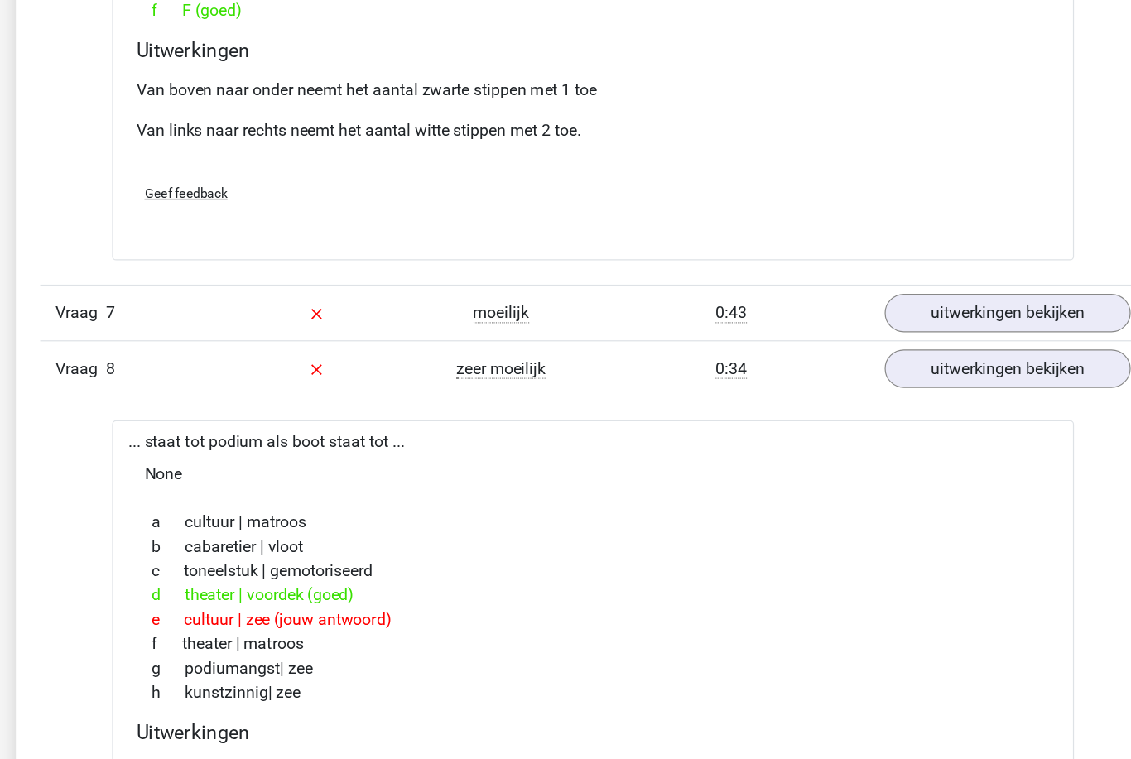
click at [870, 252] on link "uitwerkingen bekijken" at bounding box center [904, 258] width 201 height 31
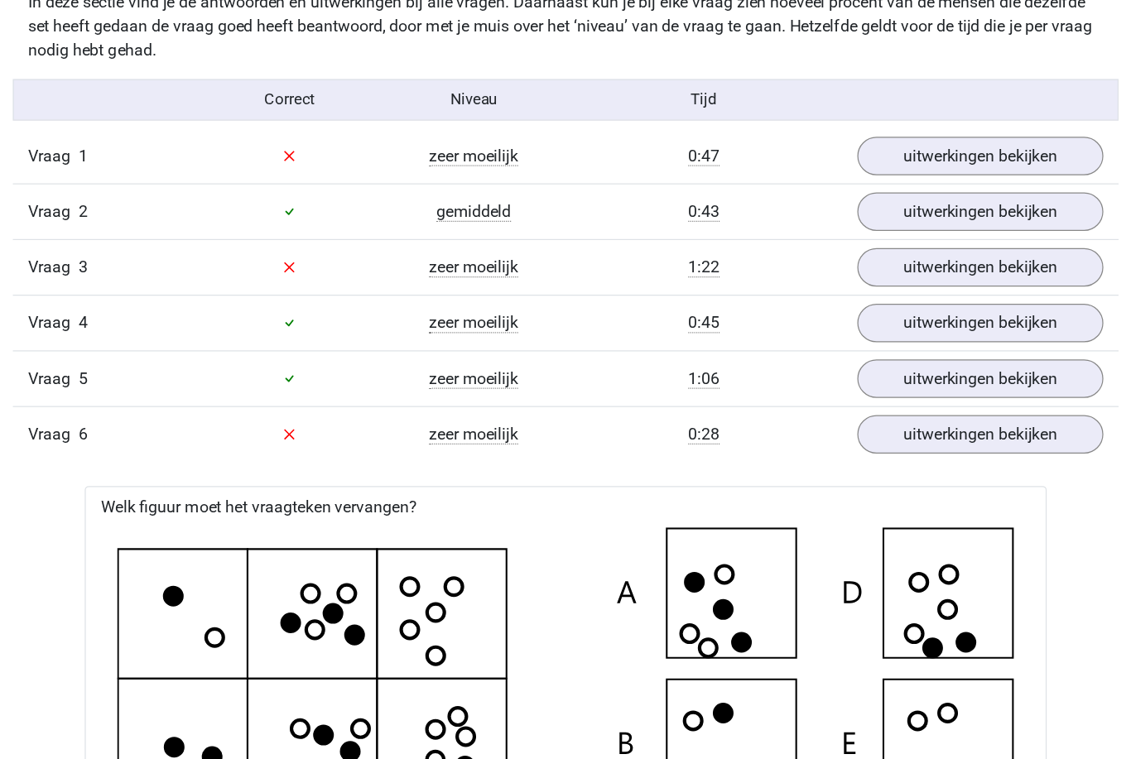
scroll to position [1789, 0]
click at [863, 217] on link "uitwerkingen bekijken" at bounding box center [904, 219] width 201 height 31
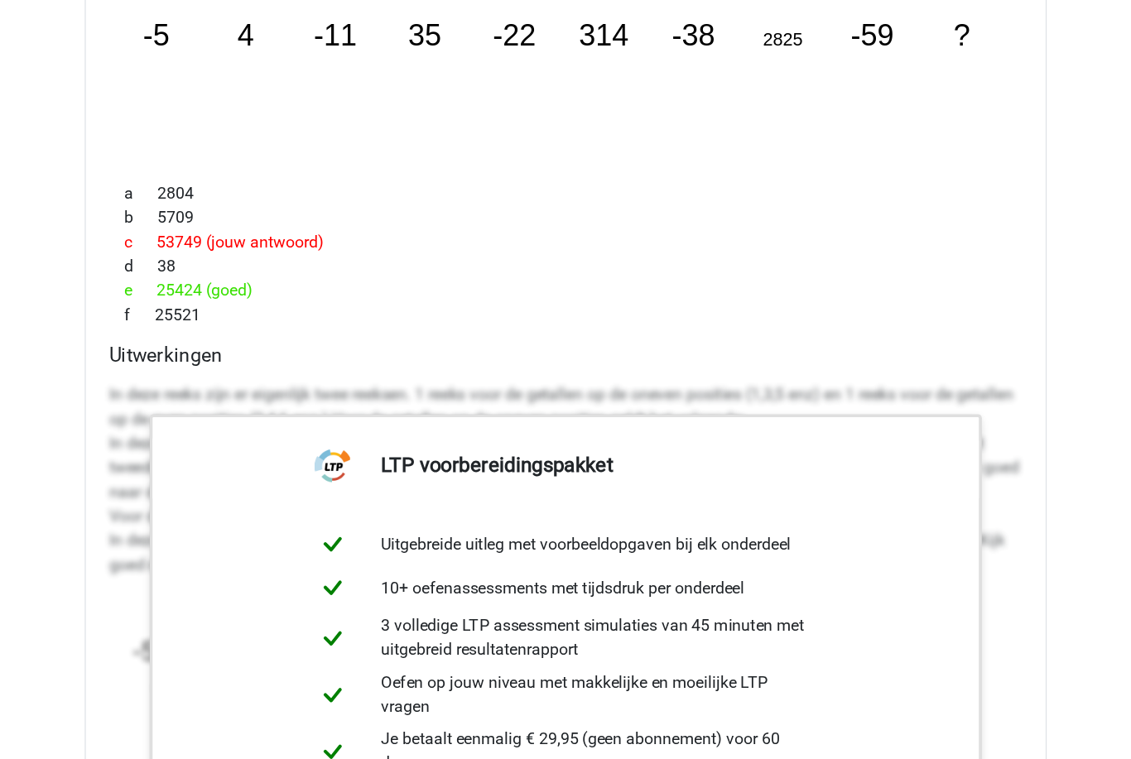
scroll to position [2056, 0]
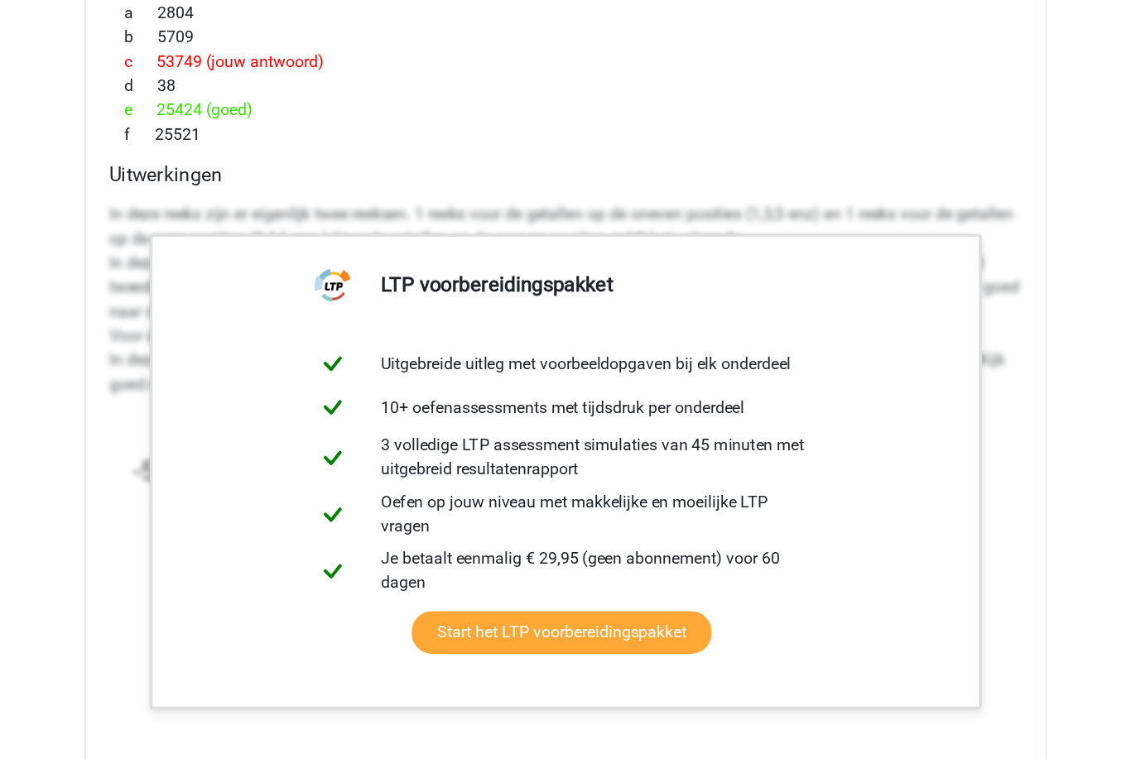
scroll to position [2221, 0]
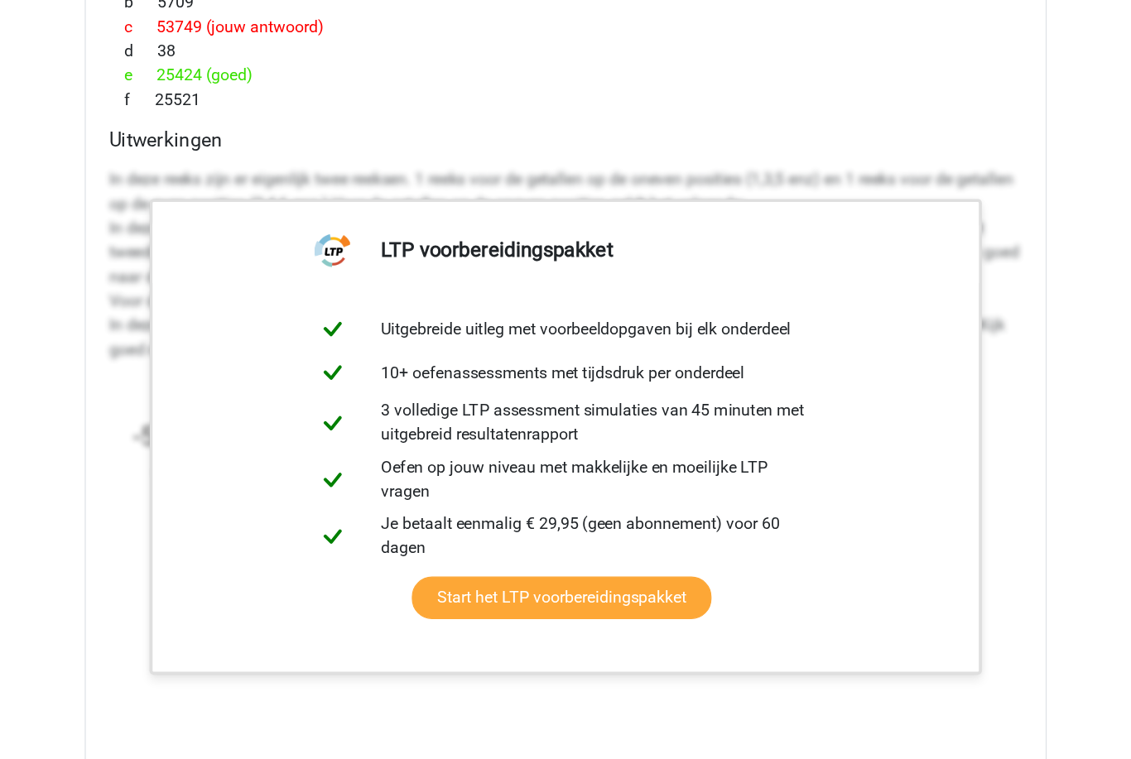
click at [847, 372] on div "Welk getal hoort op de plek van het vraagteken? image/svg+xml -5 4 -11 35 -22 3…" at bounding box center [565, 314] width 786 height 968
click at [849, 371] on div "Welk getal hoort op de plek van het vraagteken? image/svg+xml -5 4 -11 35 -22 3…" at bounding box center [565, 314] width 786 height 968
click at [627, 199] on h4 "Uitwerkingen" at bounding box center [565, 208] width 747 height 19
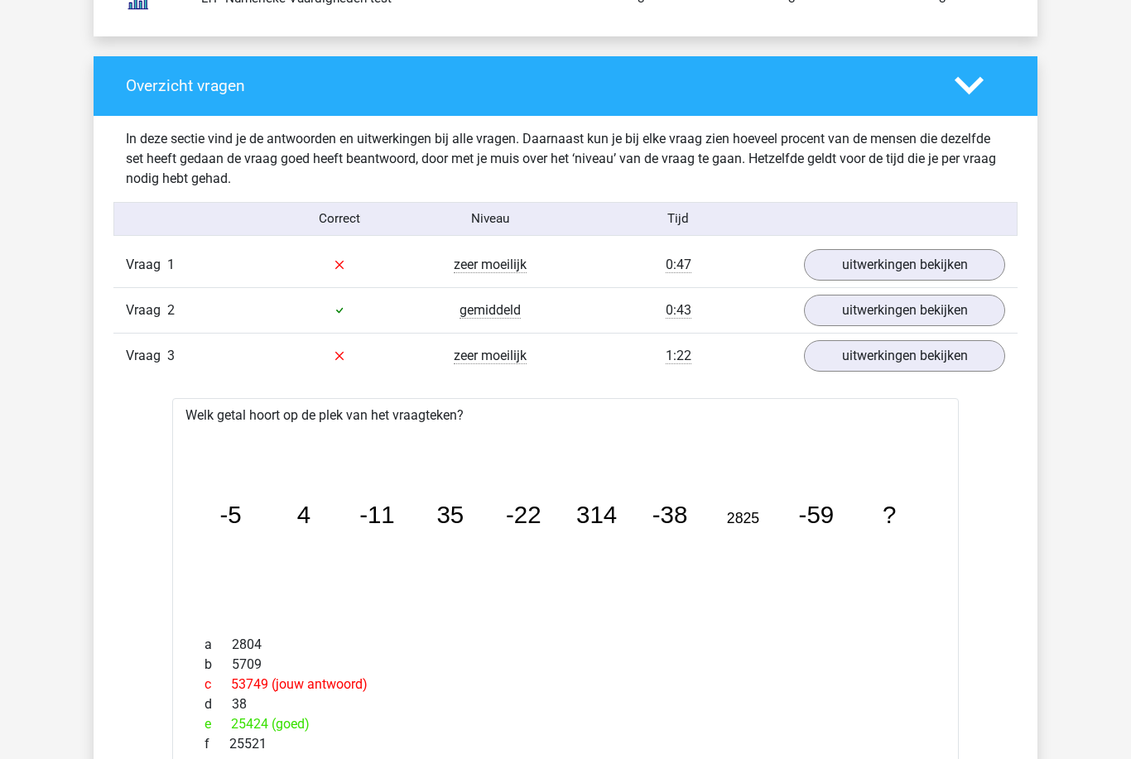
scroll to position [1613, 0]
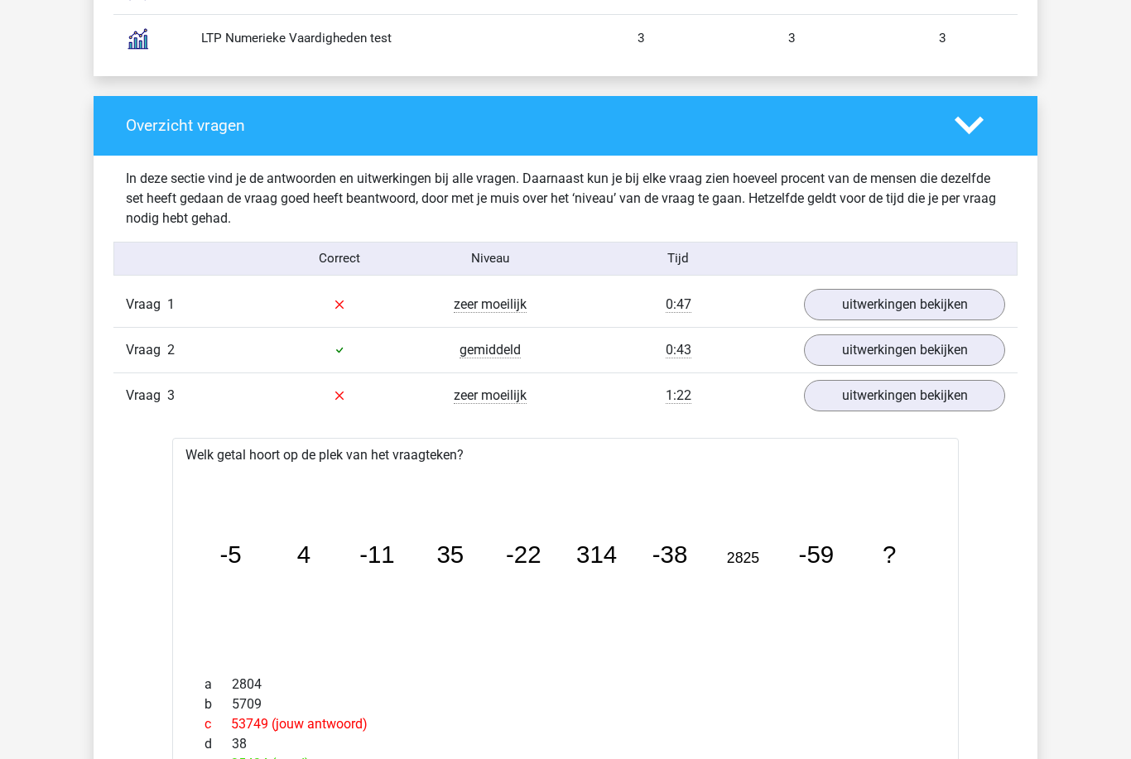
click at [960, 302] on link "uitwerkingen bekijken" at bounding box center [904, 304] width 201 height 31
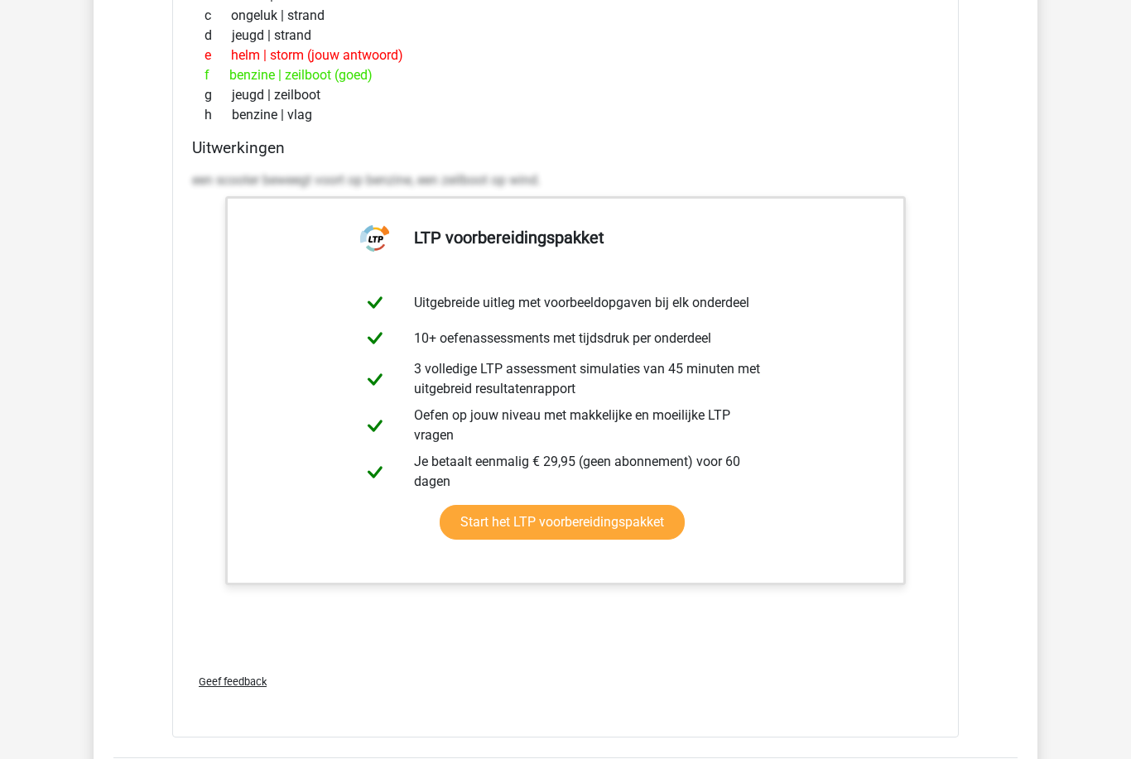
scroll to position [4942, 0]
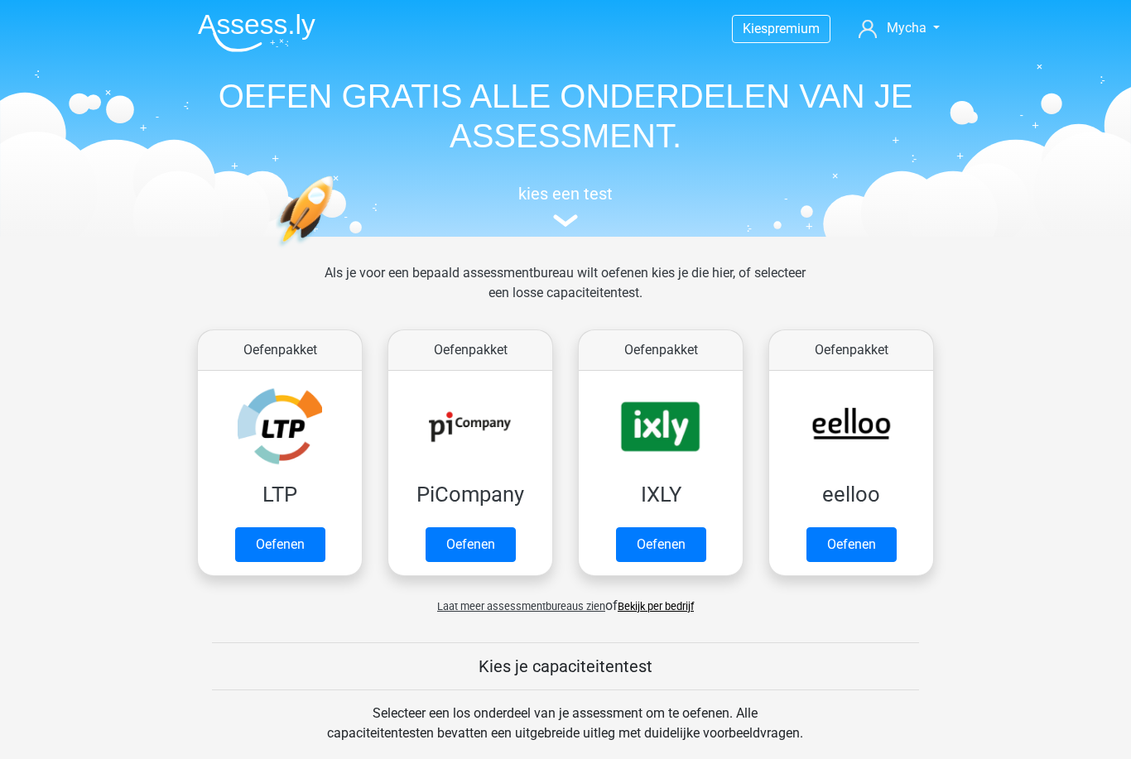
click at [516, 527] on link "Oefenen" at bounding box center [470, 544] width 90 height 35
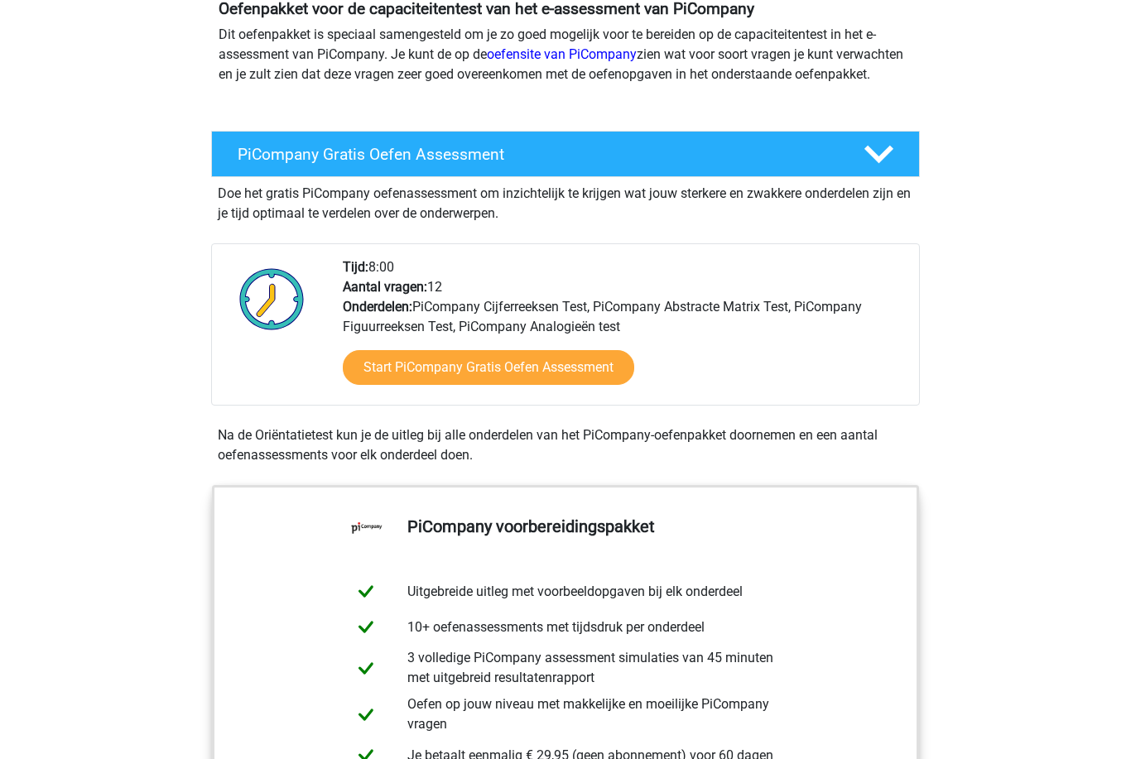
scroll to position [229, 0]
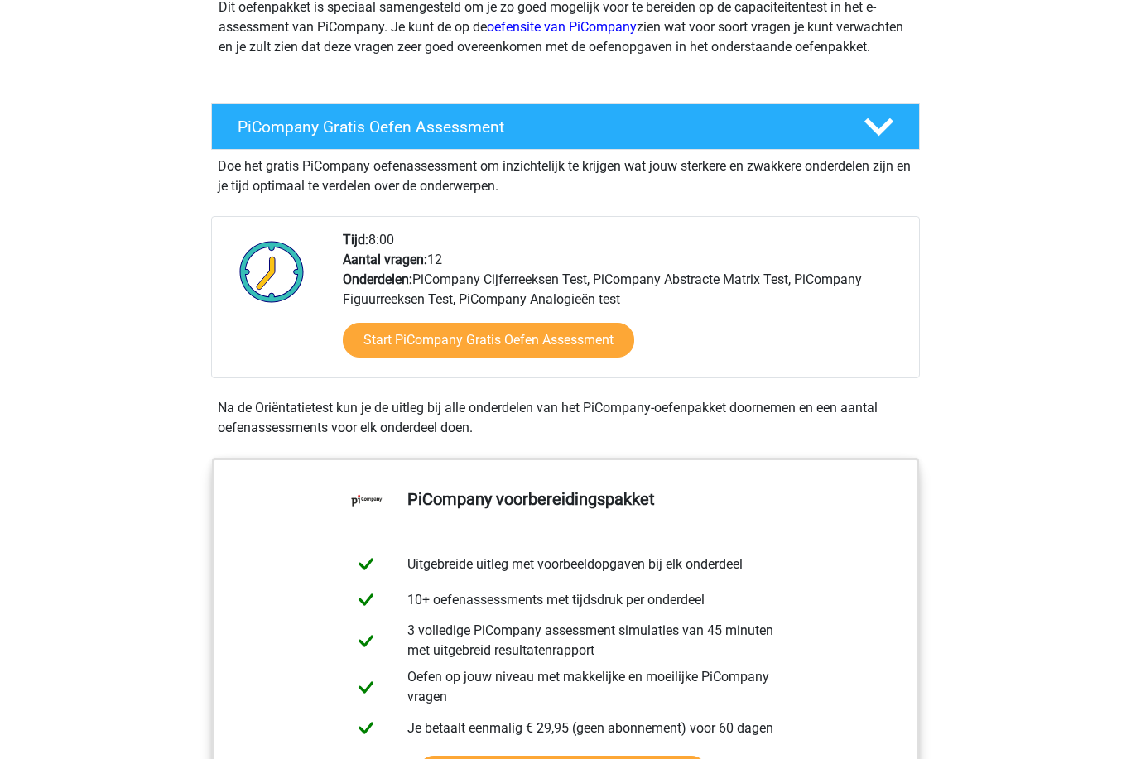
click at [613, 353] on link "Start PiCompany Gratis Oefen Assessment" at bounding box center [488, 340] width 291 height 35
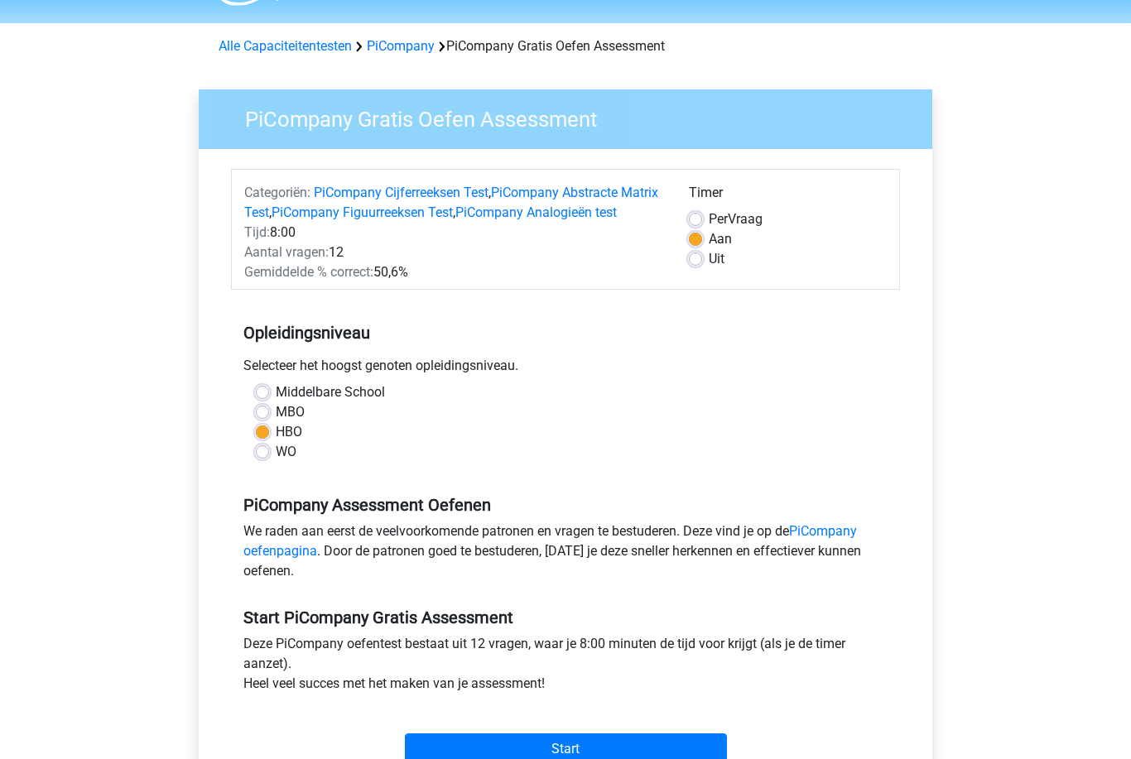
scroll to position [108, 0]
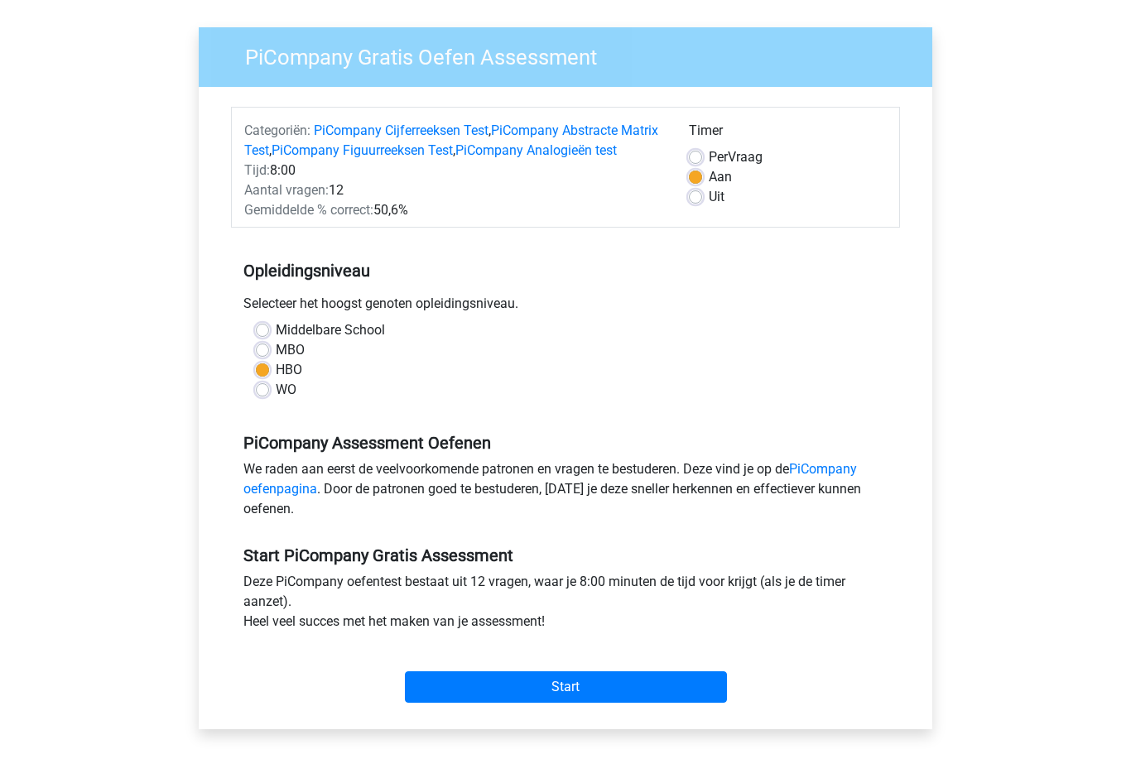
click at [682, 703] on input "Start" at bounding box center [566, 687] width 322 height 31
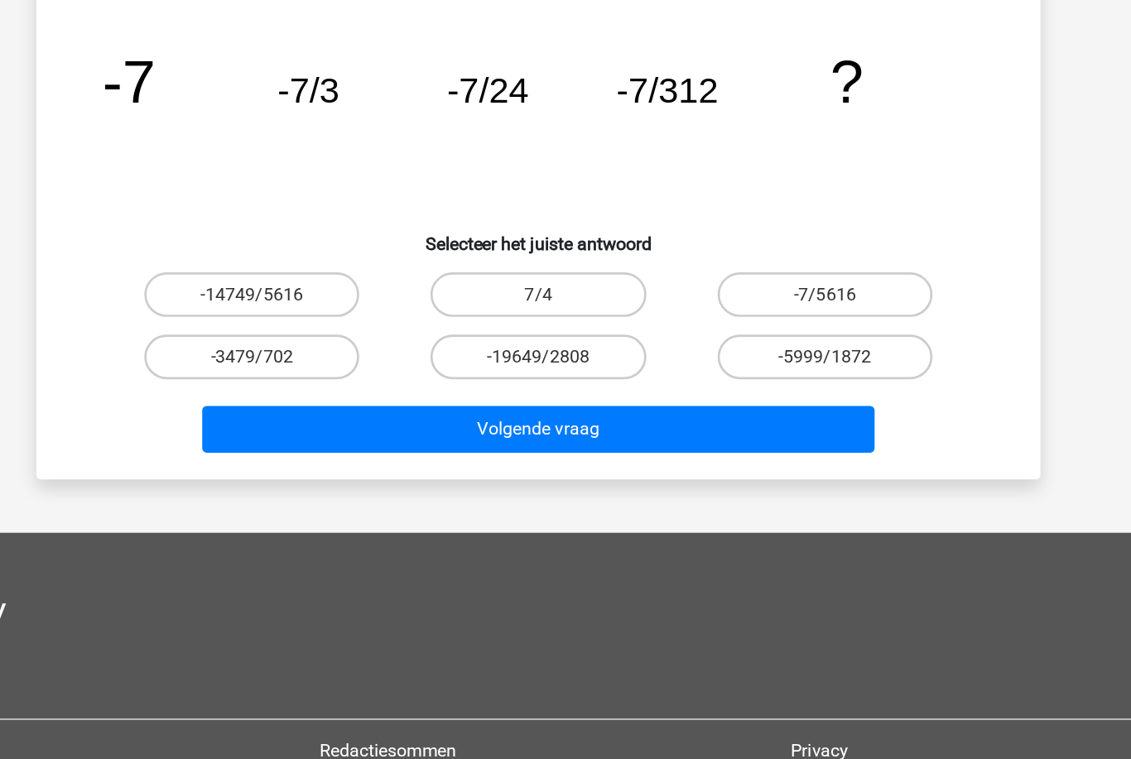
scroll to position [180, 0]
